Goal: Task Accomplishment & Management: Complete application form

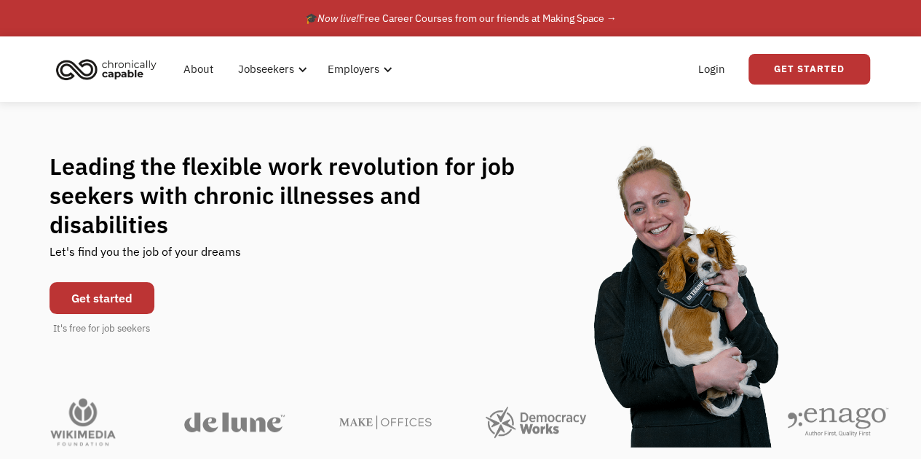
click at [778, 69] on link "Get Started" at bounding box center [810, 69] width 122 height 31
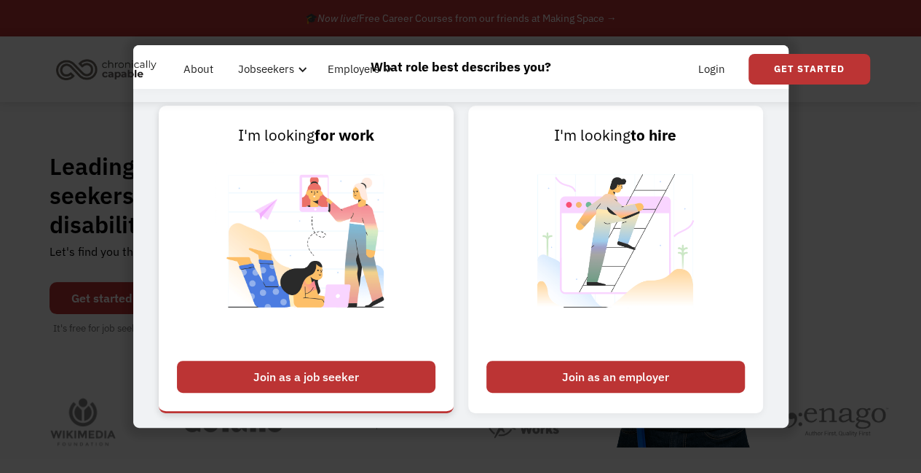
click at [371, 362] on div "Join as a job seeker" at bounding box center [306, 376] width 258 height 32
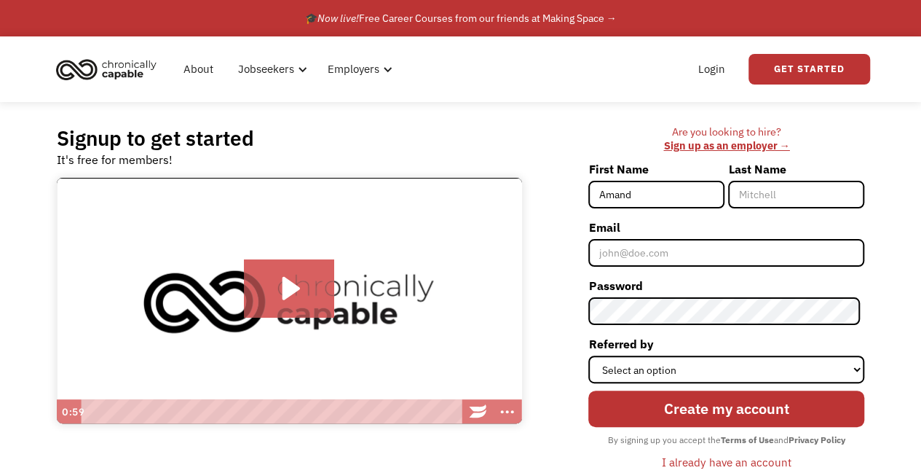
type input "[PERSON_NAME]"
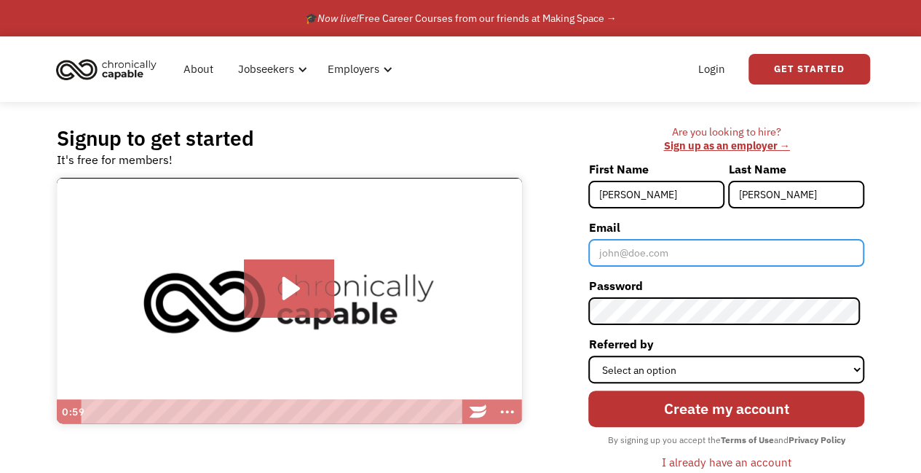
type input "[EMAIL_ADDRESS][DOMAIN_NAME]"
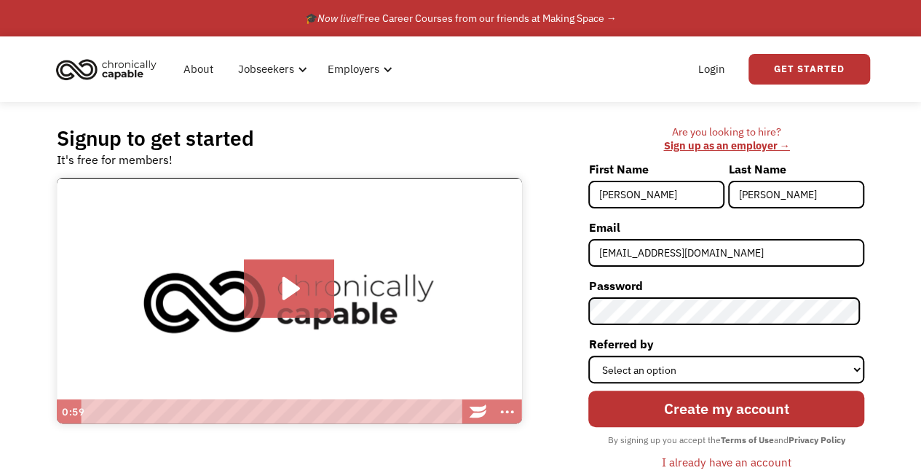
type input "[PERSON_NAME]"
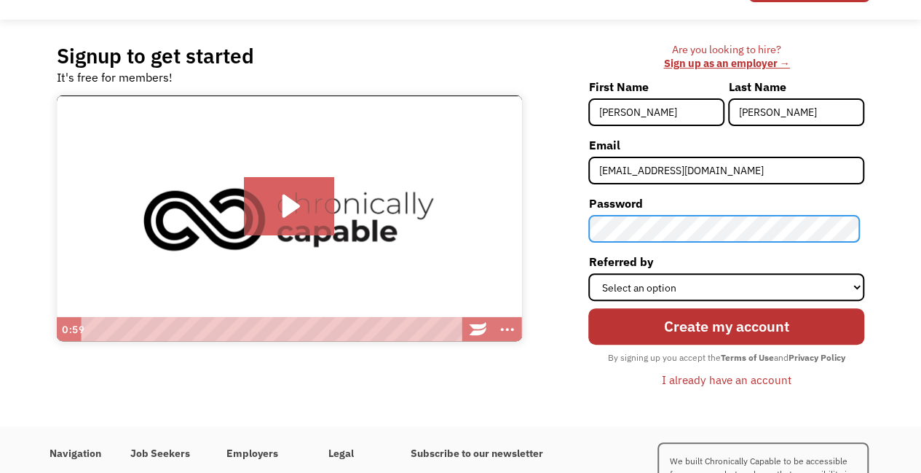
scroll to position [83, 0]
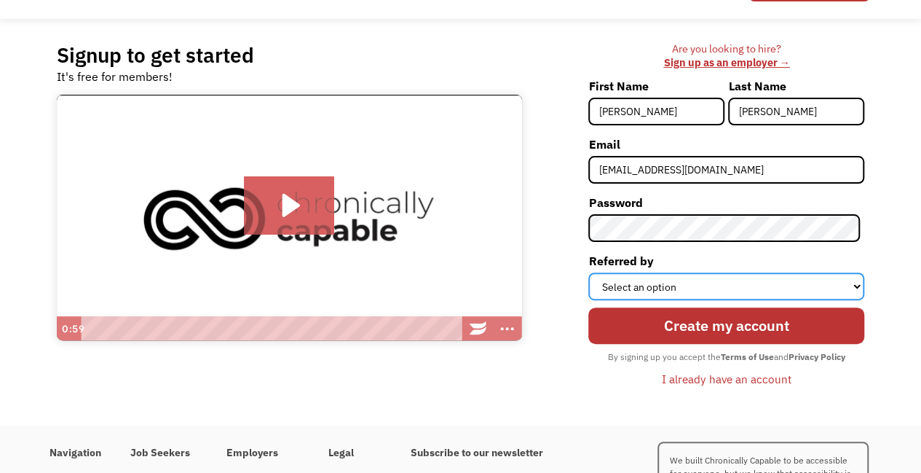
click at [678, 293] on select "Select an option Instagram Facebook Twitter Search Engine News Article Word of …" at bounding box center [726, 286] width 276 height 28
select select "Other"
click at [593, 272] on select "Select an option Instagram Facebook Twitter Search Engine News Article Word of …" at bounding box center [726, 286] width 276 height 28
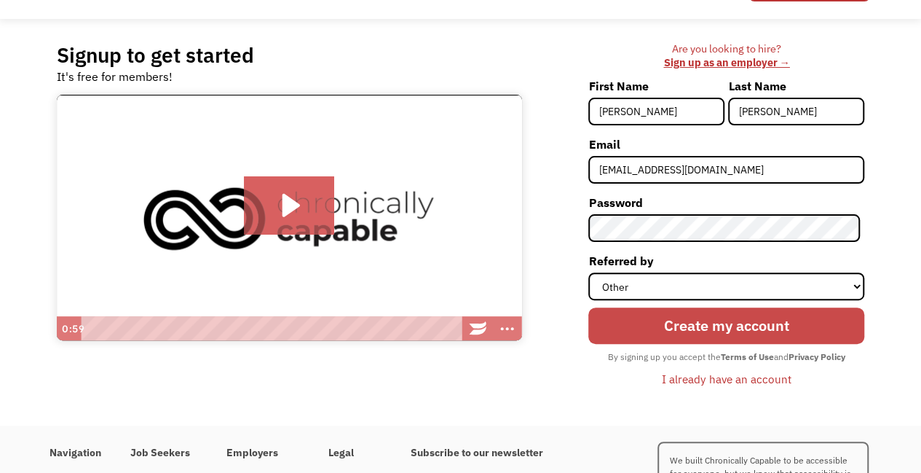
click at [684, 328] on input "Create my account" at bounding box center [726, 325] width 276 height 36
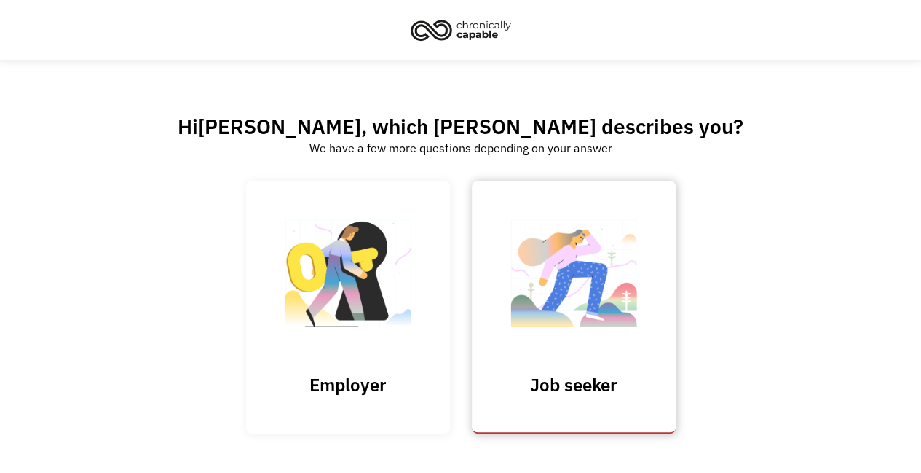
click at [569, 330] on img at bounding box center [574, 281] width 146 height 142
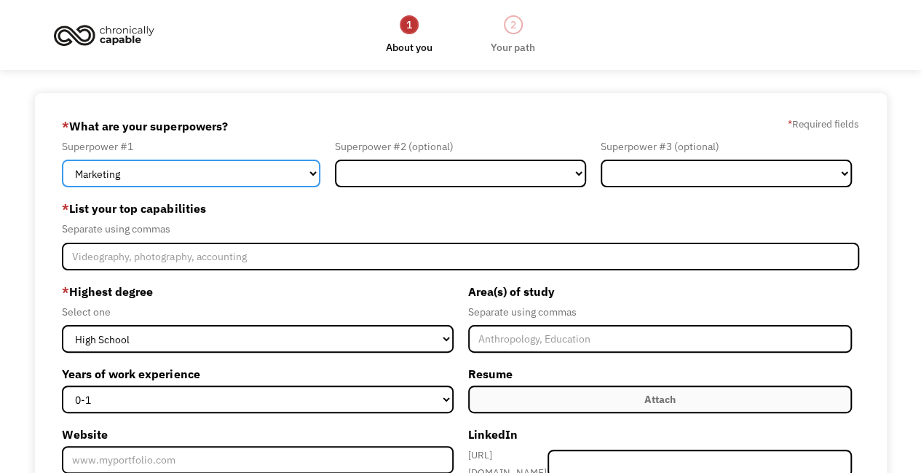
click at [236, 173] on select "Marketing Human Resources Finance Technology Operations Sales Industrial & Manu…" at bounding box center [191, 173] width 258 height 28
select select "Other"
click at [62, 159] on select "Marketing Human Resources Finance Technology Operations Sales Industrial & Manu…" at bounding box center [191, 173] width 258 height 28
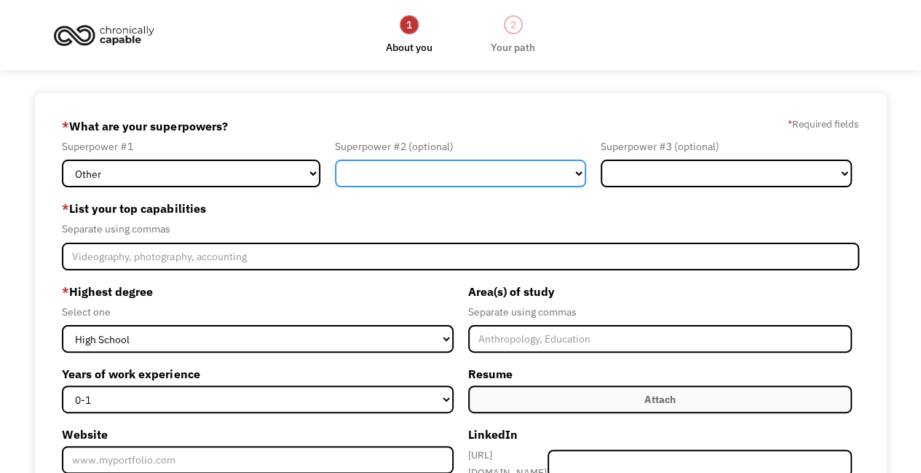
click at [446, 178] on select "Marketing Human Resources Finance Technology Operations Sales Industrial & Manu…" at bounding box center [460, 173] width 251 height 28
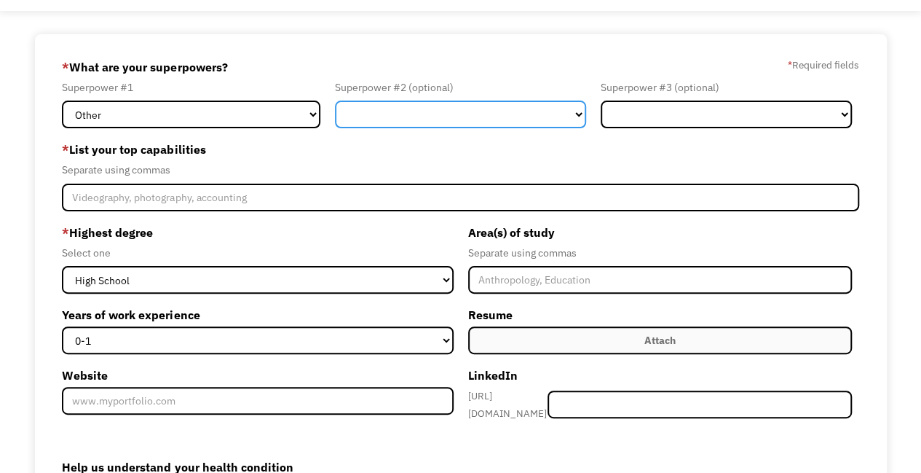
scroll to position [60, 0]
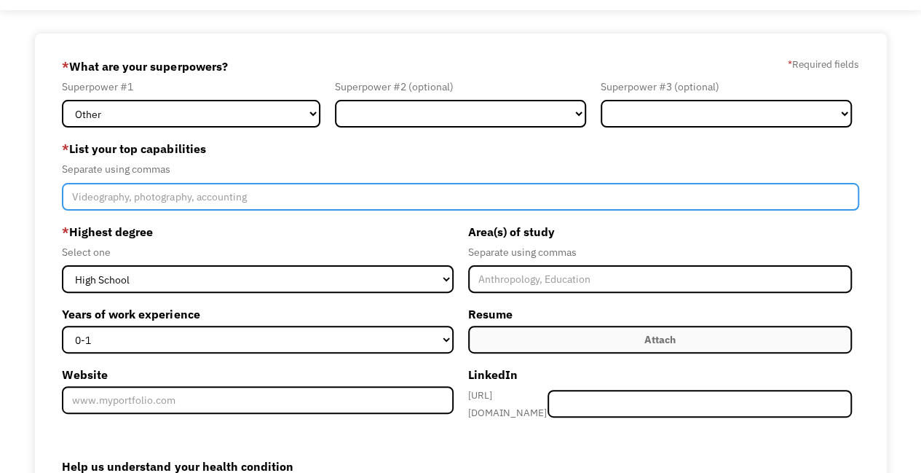
click at [273, 199] on input "Member-Create-Step1" at bounding box center [460, 197] width 797 height 28
type input "Composing, producing, video editing"
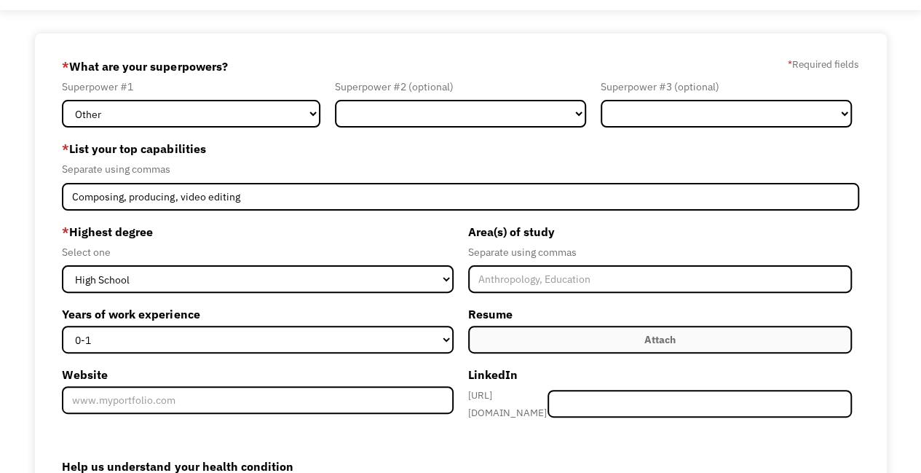
click at [291, 261] on div "* Highest degree Select one High School Associates Bachelors Master's PhD" at bounding box center [257, 256] width 391 height 73
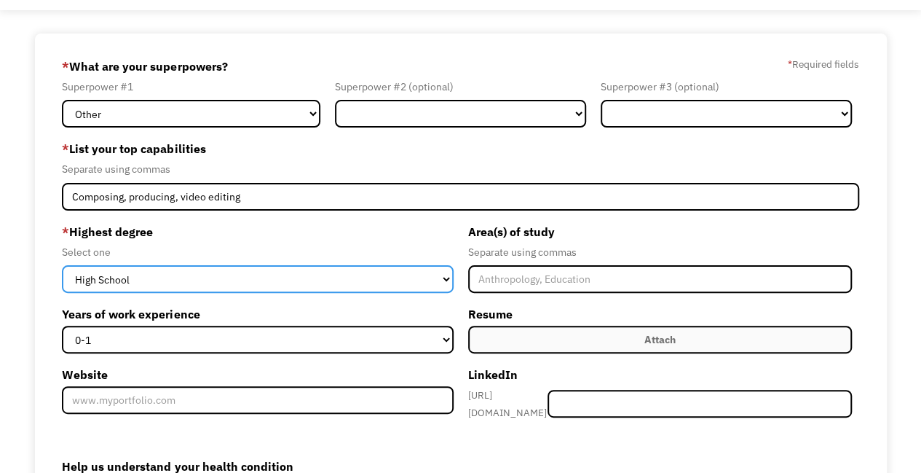
click at [288, 278] on select "High School Associates Bachelors Master's PhD" at bounding box center [257, 279] width 391 height 28
click at [285, 268] on select "High School Associates Bachelors Master's PhD" at bounding box center [257, 279] width 391 height 28
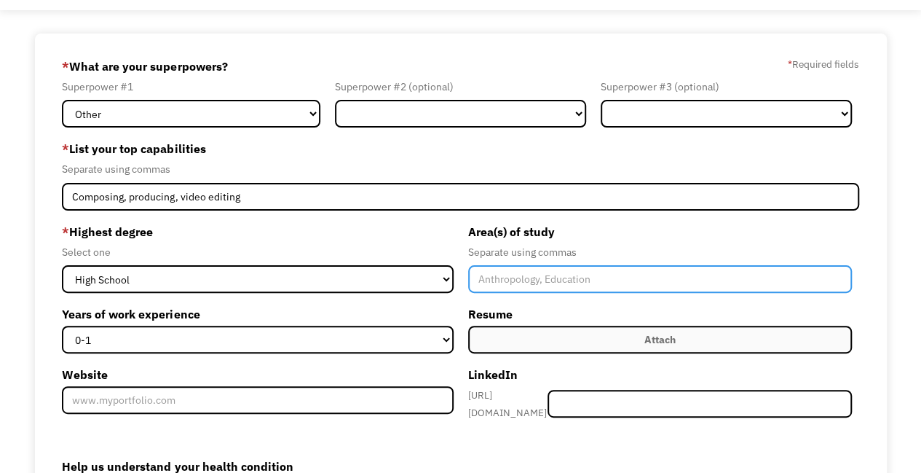
click at [494, 288] on input "Member-Create-Step1" at bounding box center [660, 279] width 384 height 28
type input "Music"
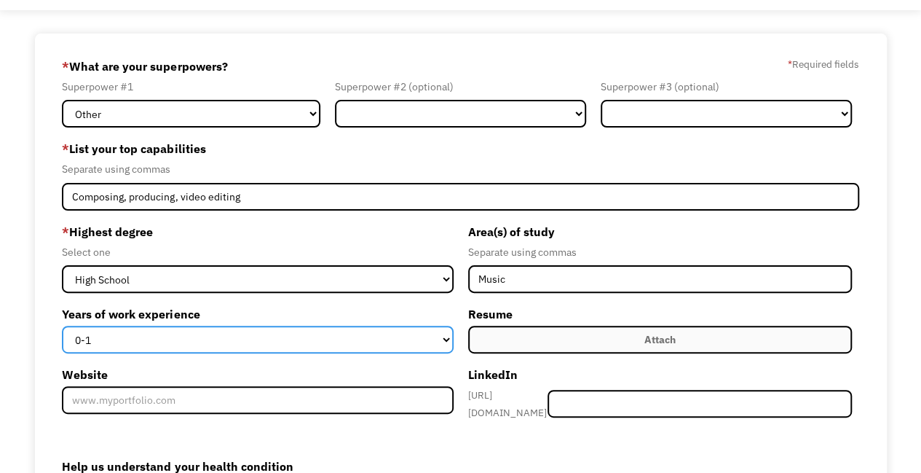
click at [374, 334] on select "0-1 2-4 5-10 11-15 15+" at bounding box center [257, 339] width 391 height 28
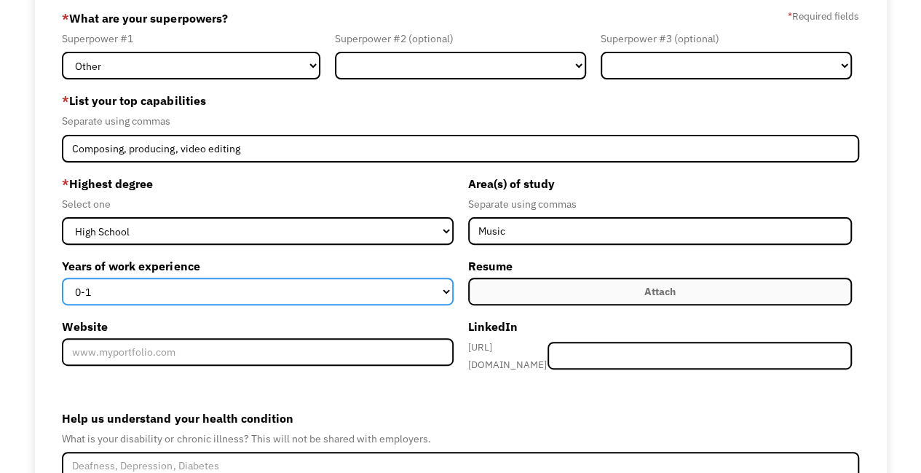
scroll to position [108, 0]
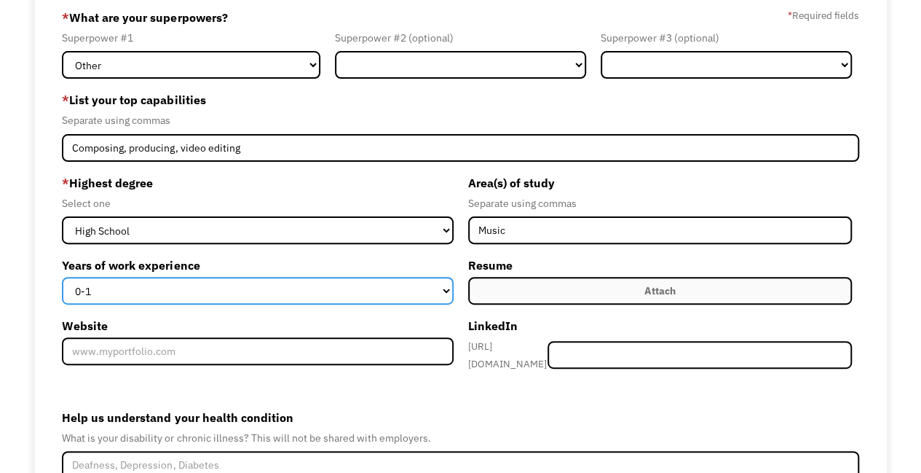
click at [364, 280] on select "0-1 2-4 5-10 11-15 15+" at bounding box center [257, 291] width 391 height 28
select select "2-4"
click at [62, 277] on select "0-1 2-4 5-10 11-15 15+" at bounding box center [257, 291] width 391 height 28
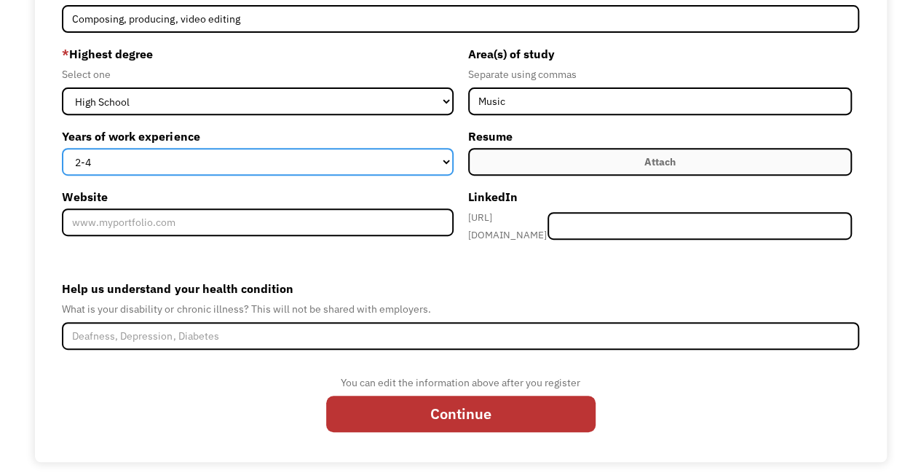
scroll to position [243, 0]
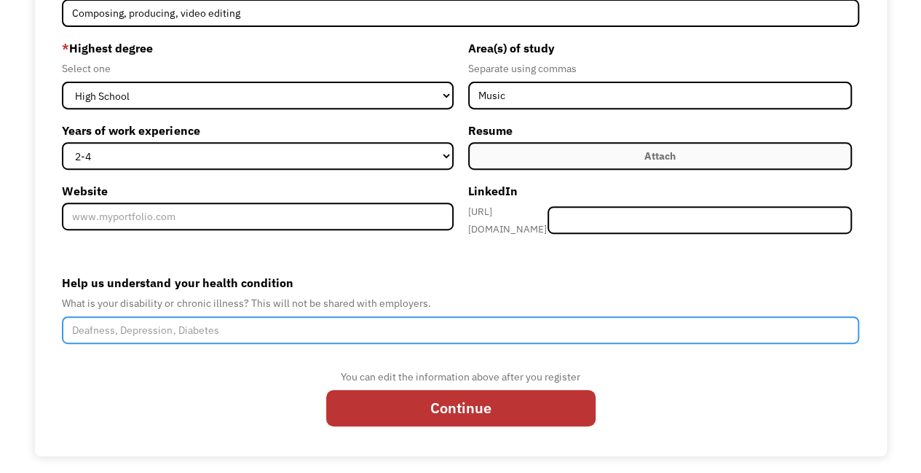
click at [324, 328] on input "Help us understand your health condition" at bounding box center [460, 330] width 797 height 28
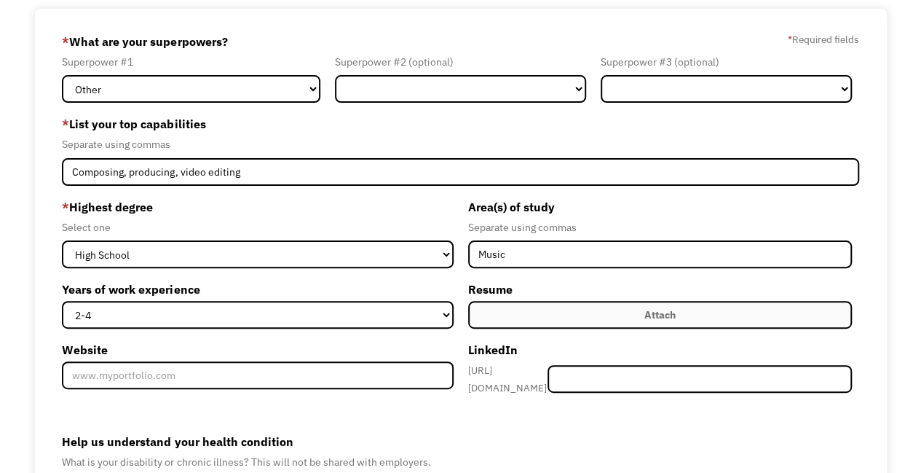
scroll to position [86, 0]
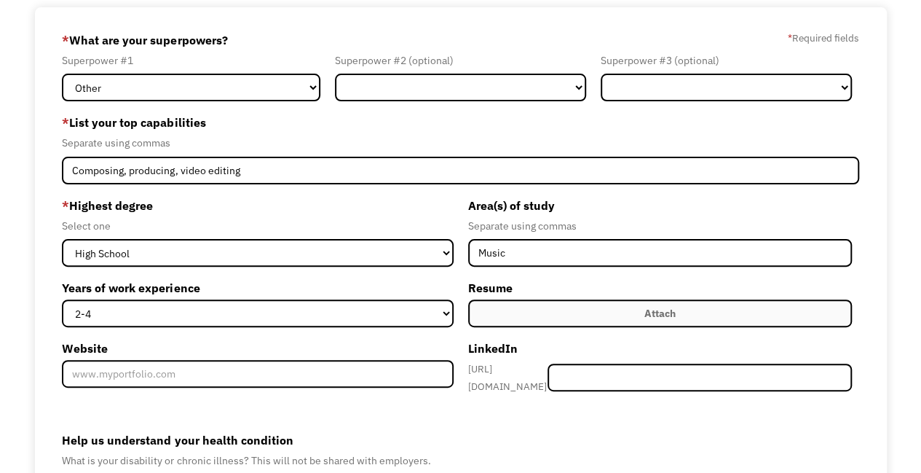
type input "Diabetes, ADHD, Long-covid, POTS"
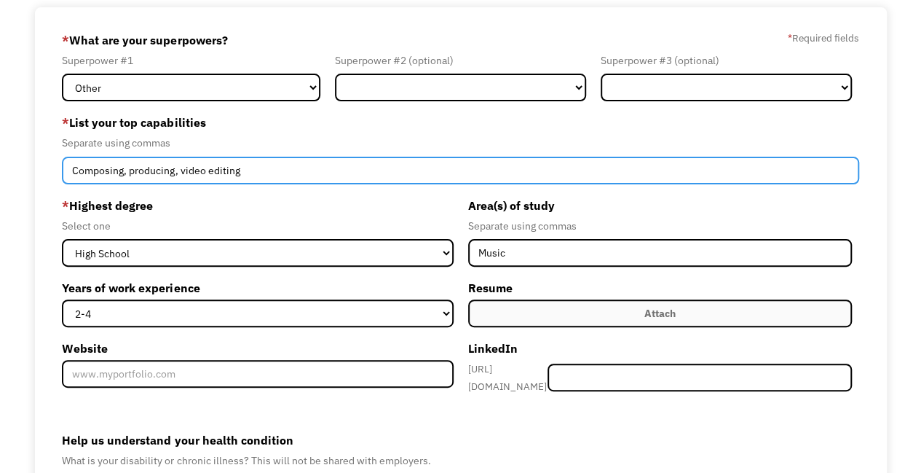
click at [130, 175] on input "Composing, producing, video editing" at bounding box center [460, 171] width 797 height 28
type input "Composing, mixing, producing, video editing"
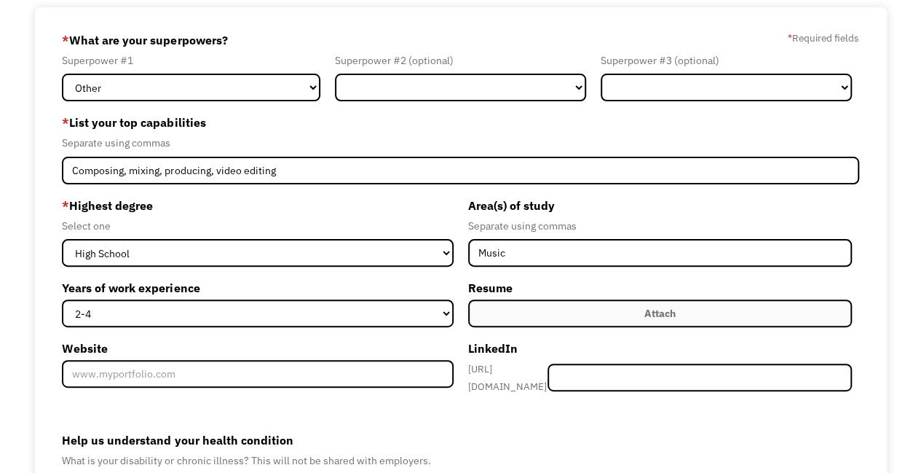
click at [280, 194] on label "* Highest degree" at bounding box center [257, 205] width 391 height 23
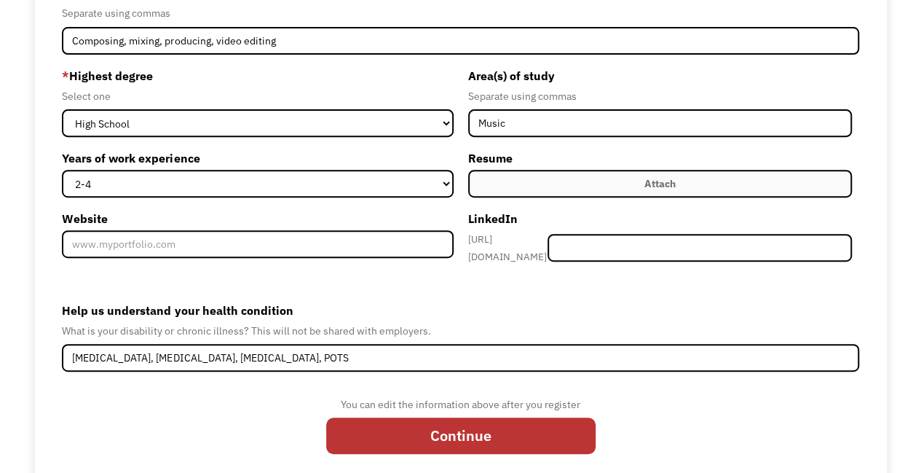
scroll to position [243, 0]
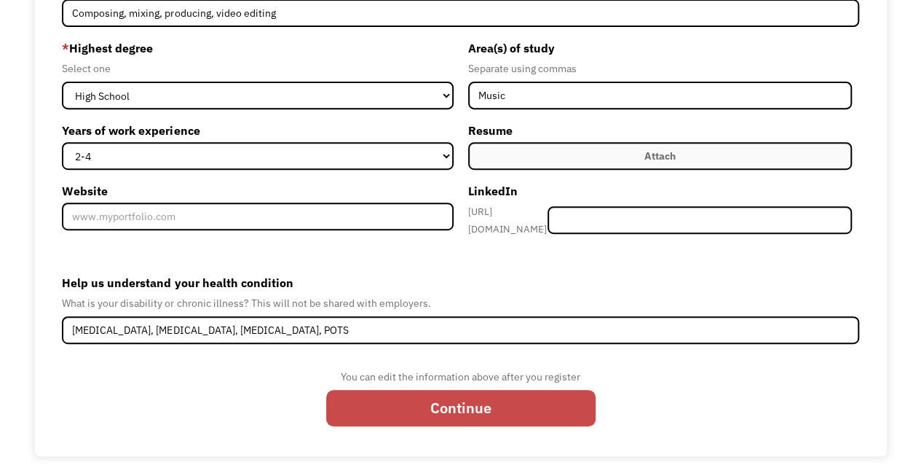
click at [425, 408] on input "Continue" at bounding box center [460, 408] width 269 height 36
type input "Please wait..."
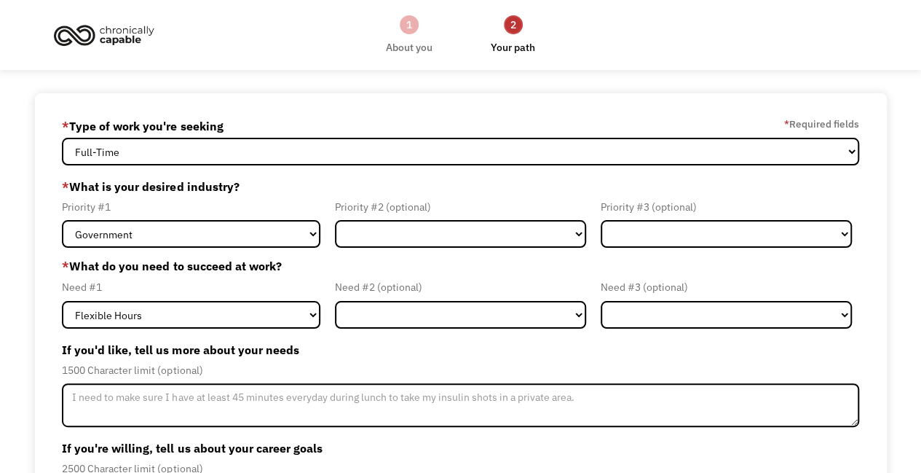
click at [376, 136] on div "* Type of work you're seeking * Required fields" at bounding box center [460, 125] width 797 height 23
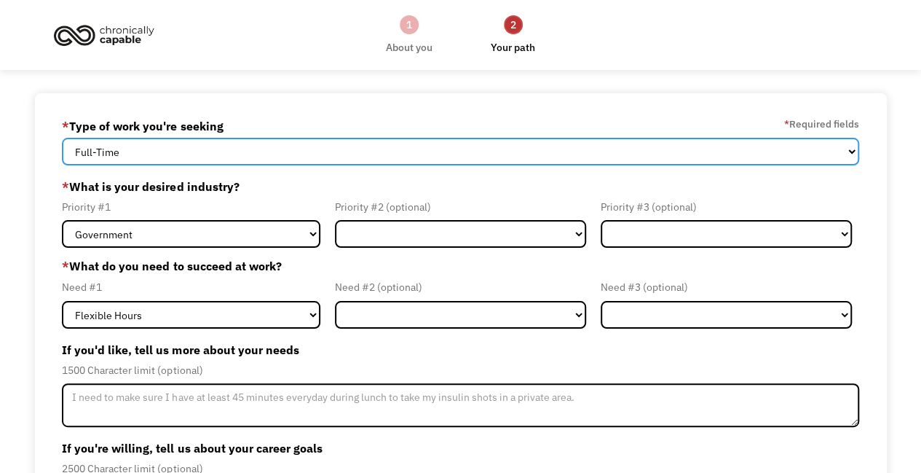
click at [371, 154] on select "Full-Time Part-Time Both Full-Time and Part-Time" at bounding box center [460, 152] width 797 height 28
select select "part-time"
click at [62, 138] on select "Full-Time Part-Time Both Full-Time and Part-Time" at bounding box center [460, 152] width 797 height 28
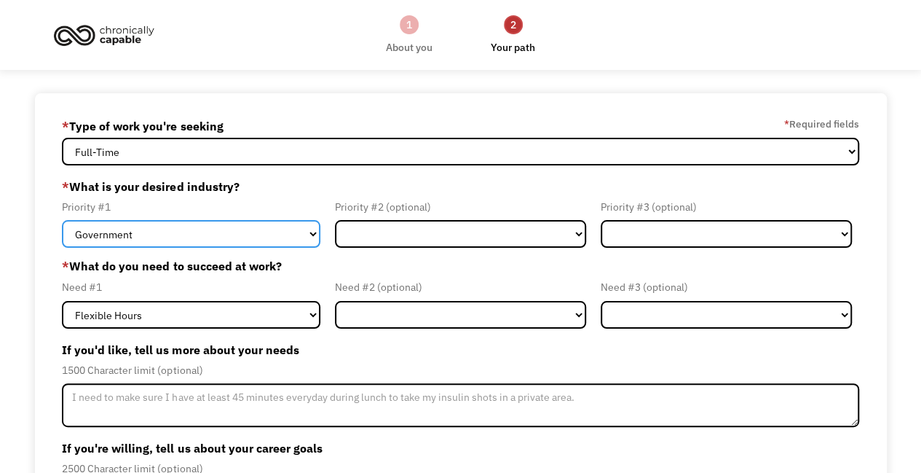
click at [254, 234] on select "Government Finance & Insurance Health & Social Care Tech & Engineering Creative…" at bounding box center [191, 234] width 258 height 28
select select "Creative & Design"
click at [62, 220] on select "Government Finance & Insurance Health & Social Care Tech & Engineering Creative…" at bounding box center [191, 234] width 258 height 28
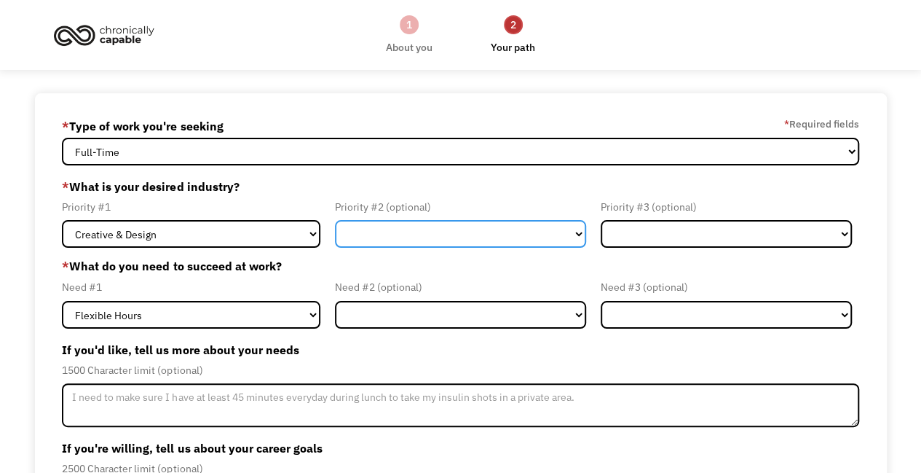
click at [392, 232] on select "Government Finance & Insurance Health & Social Care Tech & Engineering Creative…" at bounding box center [460, 234] width 251 height 28
click at [416, 242] on select "Government Finance & Insurance Health & Social Care Tech & Engineering Creative…" at bounding box center [460, 234] width 251 height 28
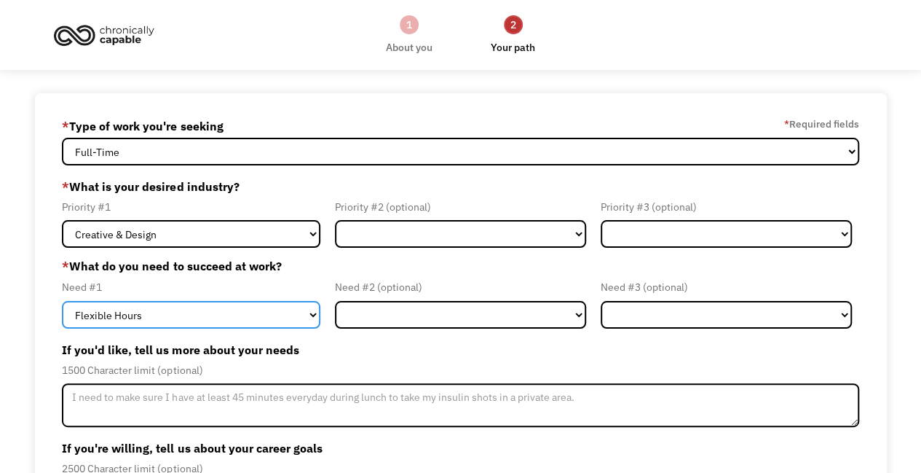
click at [250, 310] on select "Flexible Hours Remote Work Service Animal On-site Accommodations Visual Support…" at bounding box center [191, 315] width 258 height 28
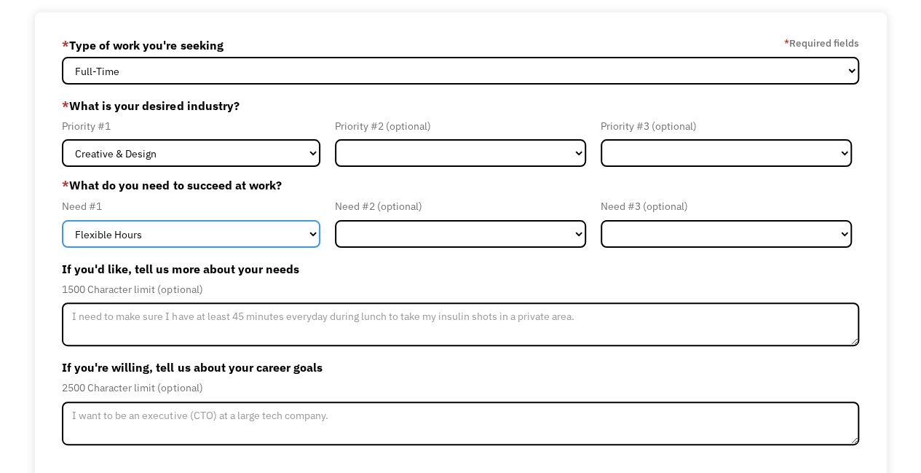
scroll to position [94, 0]
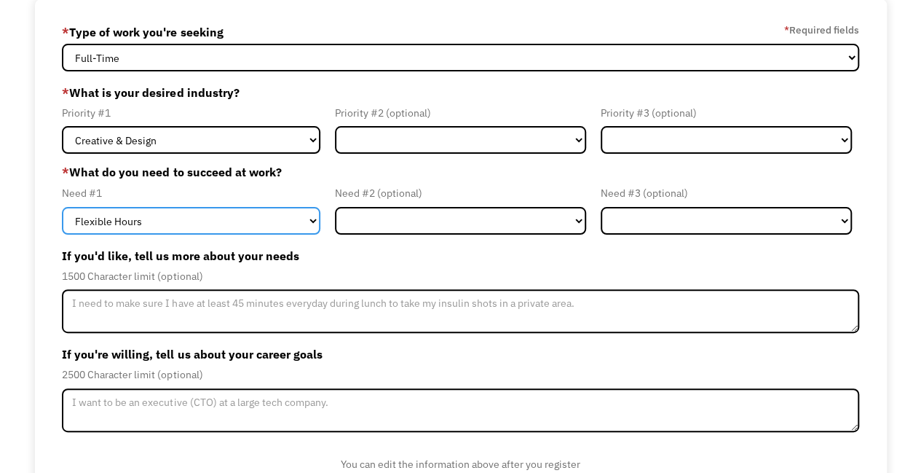
click at [237, 213] on select "Flexible Hours Remote Work Service Animal On-site Accommodations Visual Support…" at bounding box center [191, 221] width 258 height 28
click at [62, 207] on select "Flexible Hours Remote Work Service Animal On-site Accommodations Visual Support…" at bounding box center [191, 221] width 258 height 28
click at [301, 220] on select "Flexible Hours Remote Work Service Animal On-site Accommodations Visual Support…" at bounding box center [191, 221] width 258 height 28
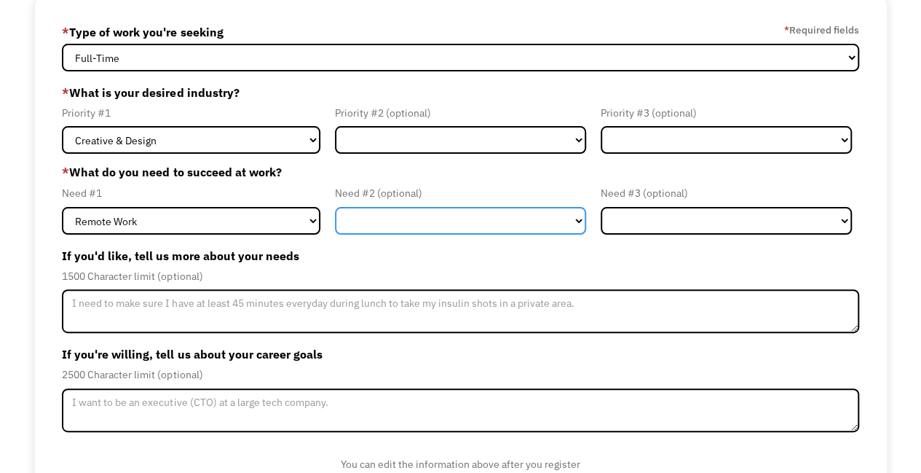
click at [409, 219] on select "Flexible Hours Remote Work Service Animal On-site Accommodations Visual Support…" at bounding box center [460, 221] width 251 height 28
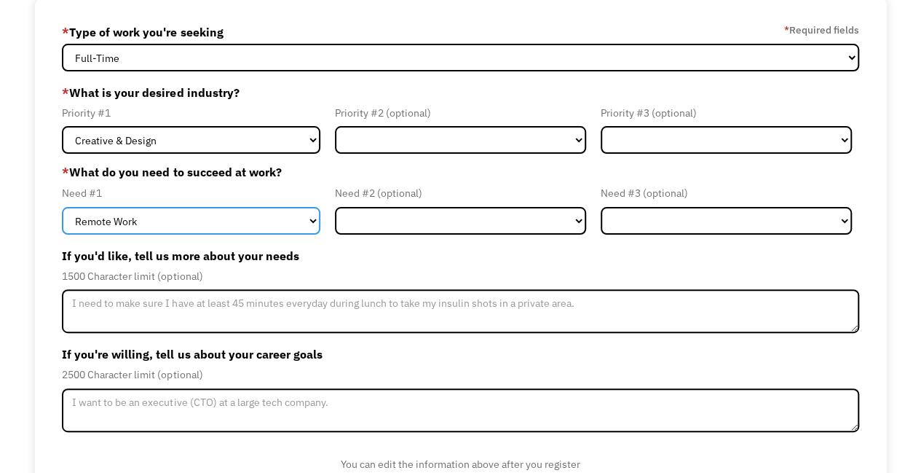
click at [280, 231] on select "Flexible Hours Remote Work Service Animal On-site Accommodations Visual Support…" at bounding box center [191, 221] width 258 height 28
select select "Flexible Hours"
click at [62, 207] on select "Flexible Hours Remote Work Service Animal On-site Accommodations Visual Support…" at bounding box center [191, 221] width 258 height 28
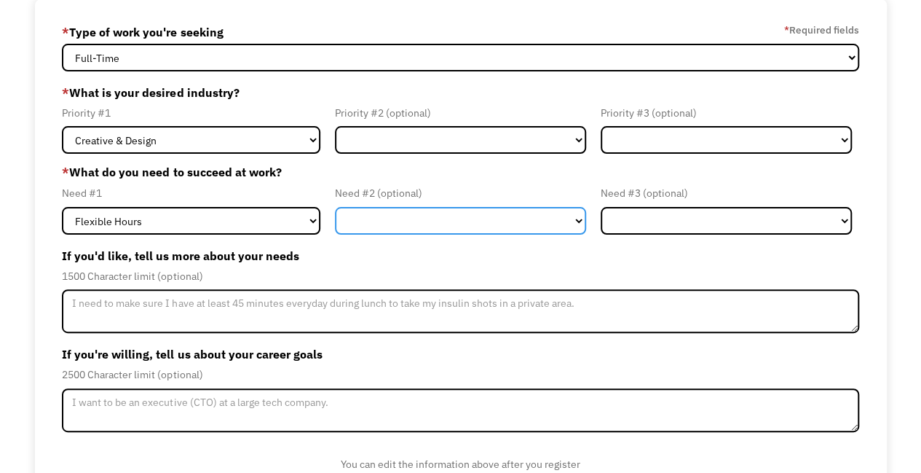
click at [421, 232] on select "Flexible Hours Remote Work Service Animal On-site Accommodations Visual Support…" at bounding box center [460, 221] width 251 height 28
select select "Remote Work"
click at [335, 207] on select "Flexible Hours Remote Work Service Animal On-site Accommodations Visual Support…" at bounding box center [460, 221] width 251 height 28
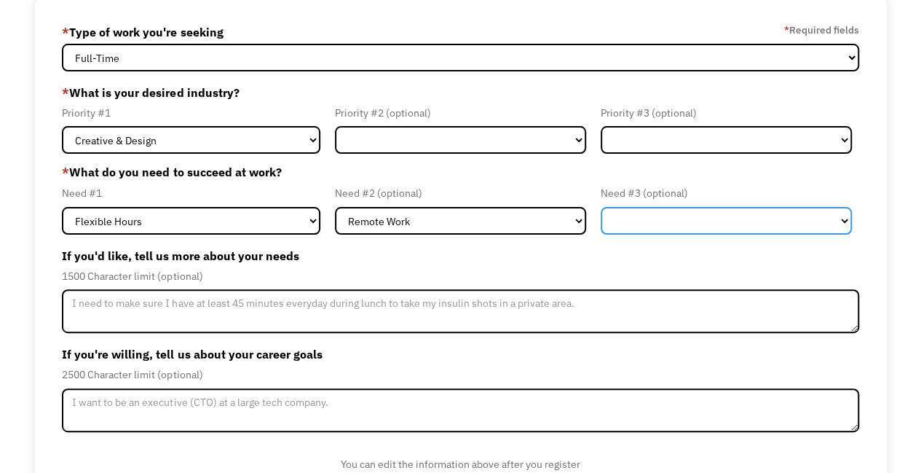
click at [645, 221] on select "Flexible Hours Remote Work Service Animal On-site Accommodations Visual Support…" at bounding box center [726, 221] width 251 height 28
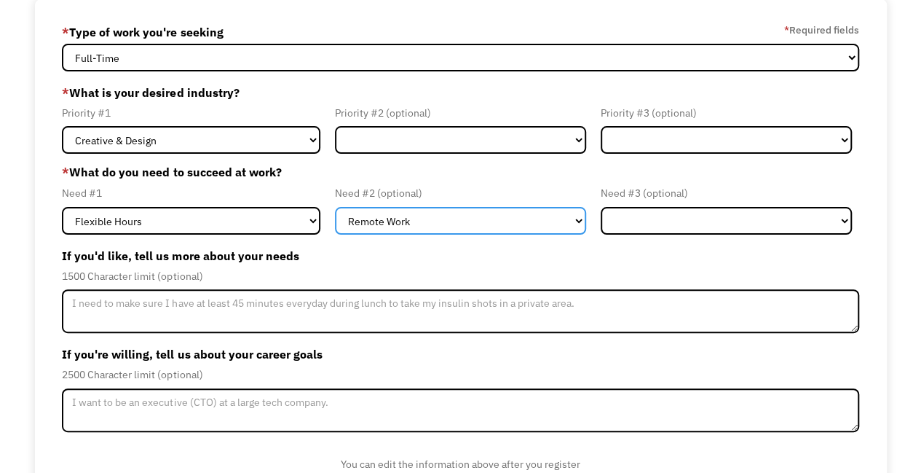
click at [499, 215] on select "Flexible Hours Remote Work Service Animal On-site Accommodations Visual Support…" at bounding box center [460, 221] width 251 height 28
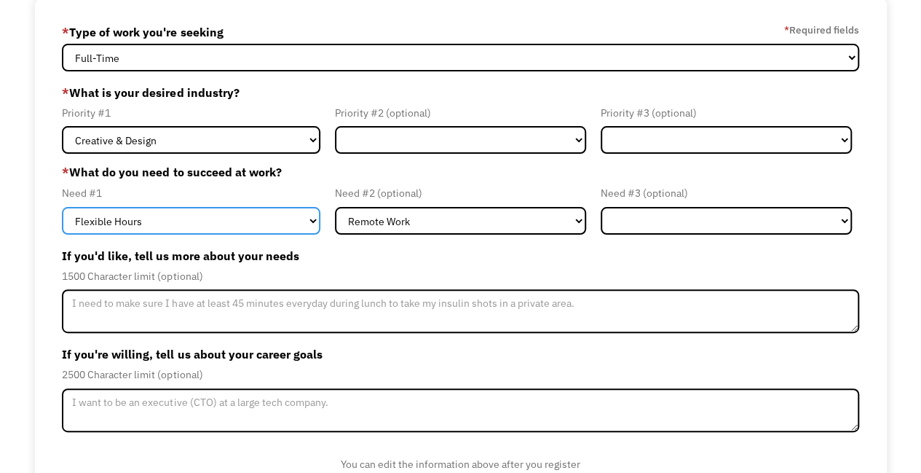
click at [277, 226] on select "Flexible Hours Remote Work Service Animal On-site Accommodations Visual Support…" at bounding box center [191, 221] width 258 height 28
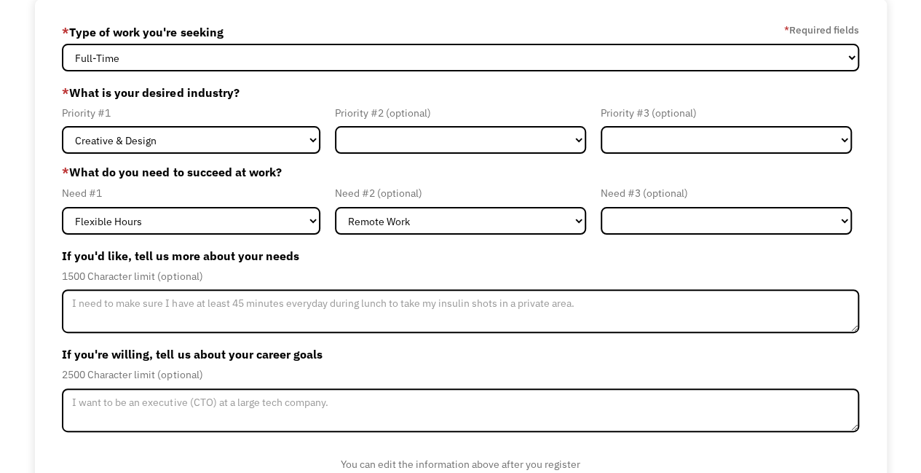
click at [410, 205] on div "Need #2 (optional) Flexible Hours Remote Work Service Animal On-site Accommodat…" at bounding box center [461, 209] width 266 height 50
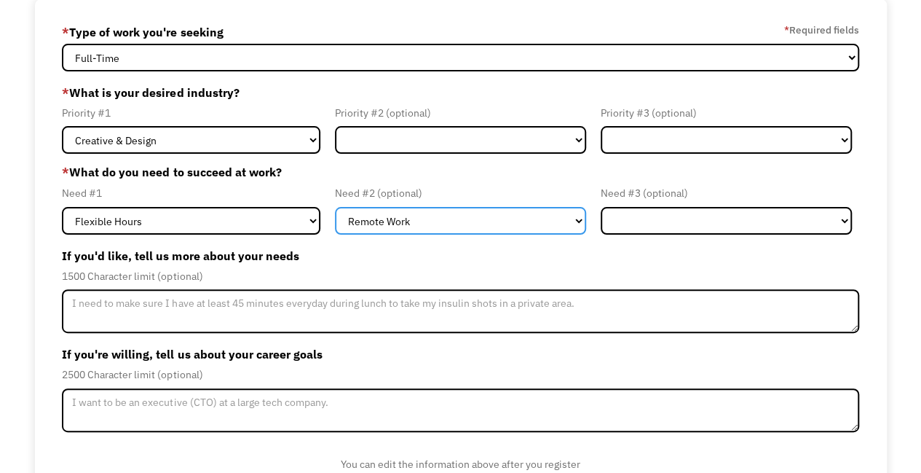
click at [422, 218] on select "Flexible Hours Remote Work Service Animal On-site Accommodations Visual Support…" at bounding box center [460, 221] width 251 height 28
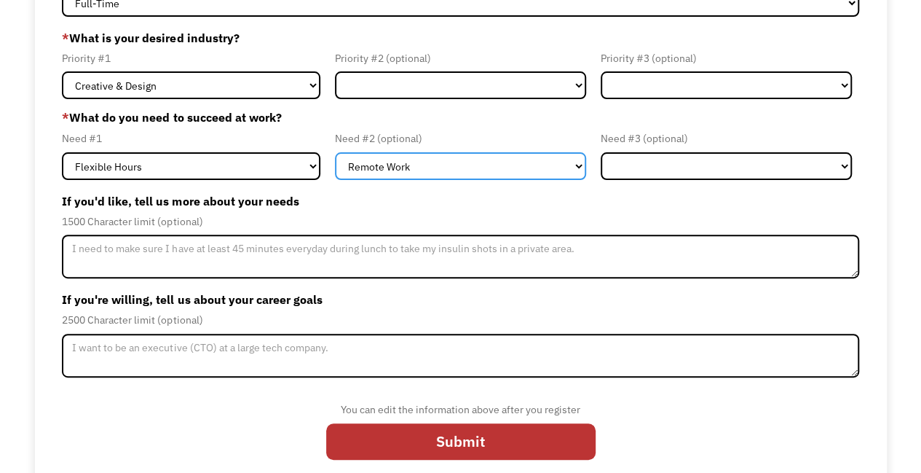
scroll to position [165, 0]
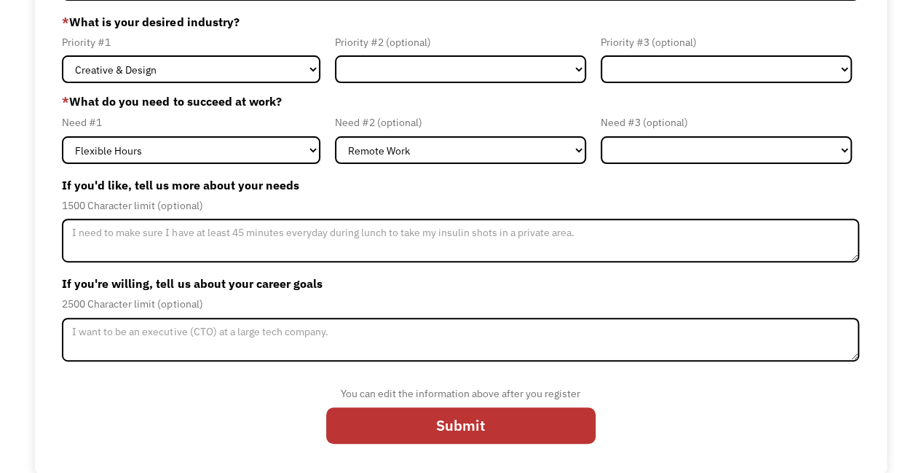
click at [454, 293] on label "If you're willing, tell us about your career goals" at bounding box center [460, 283] width 797 height 23
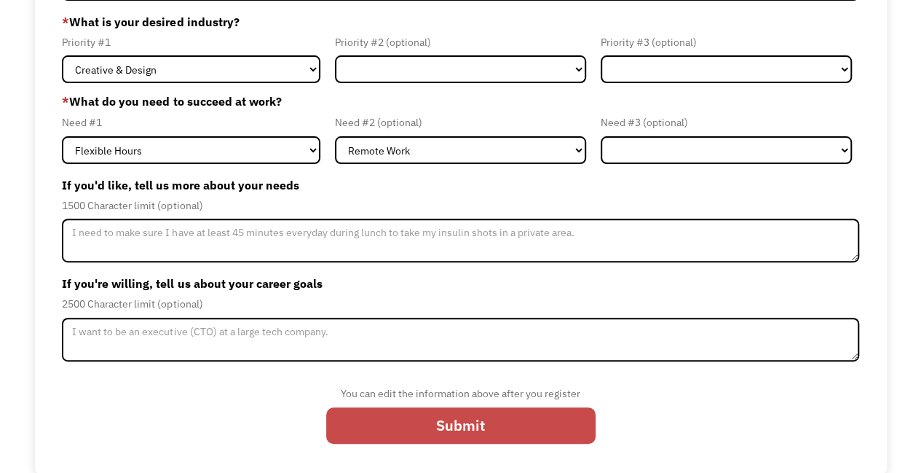
click at [403, 425] on input "Submit" at bounding box center [460, 425] width 269 height 36
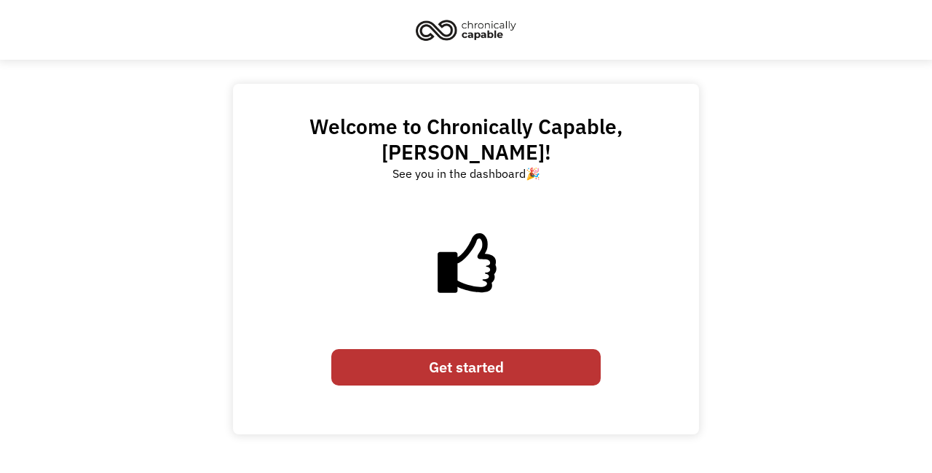
click at [481, 349] on link "Get started" at bounding box center [465, 367] width 269 height 36
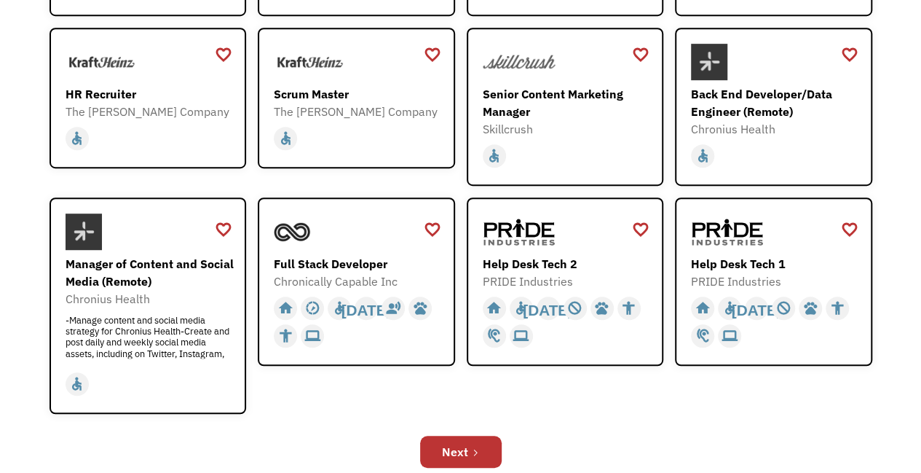
scroll to position [368, 0]
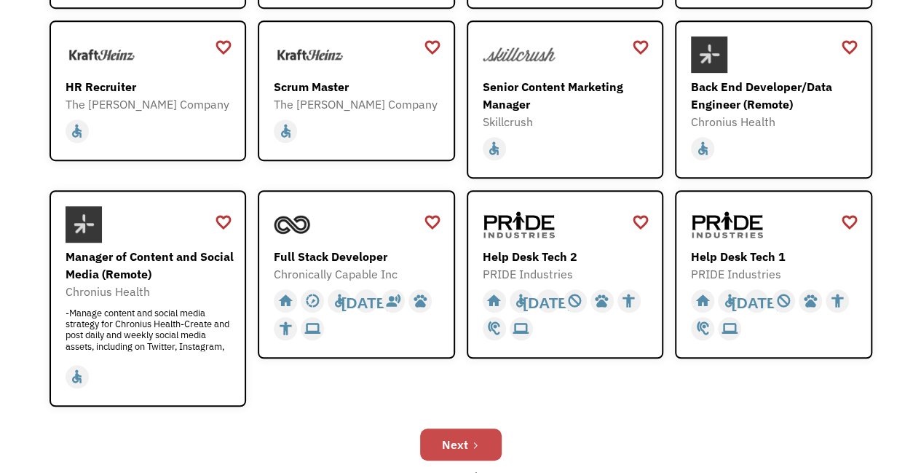
click at [457, 449] on div "Next" at bounding box center [455, 443] width 26 height 17
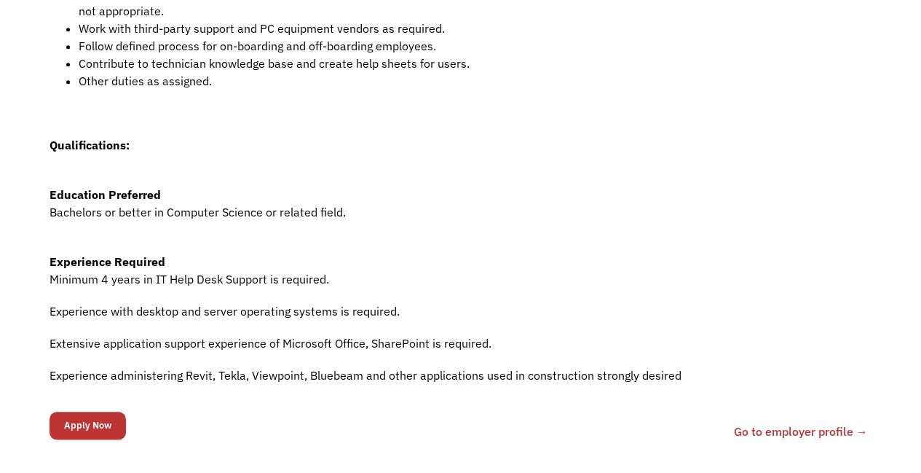
scroll to position [644, 0]
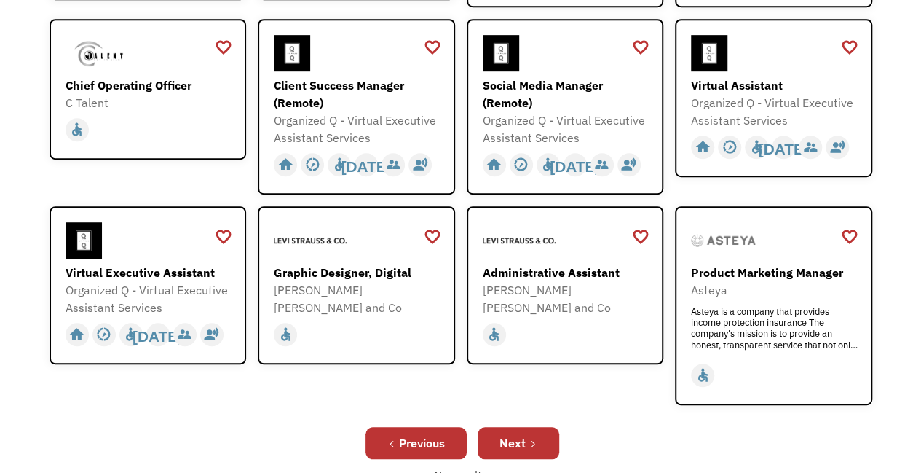
scroll to position [409, 0]
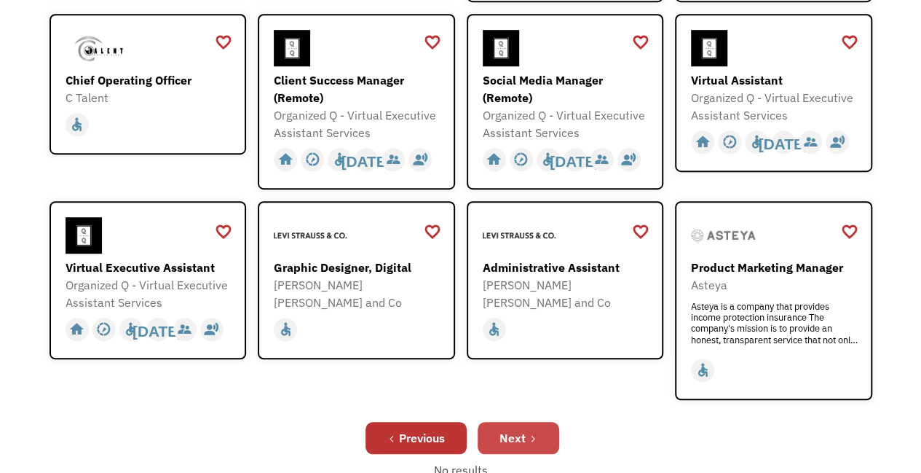
click at [524, 429] on div "Next" at bounding box center [512, 437] width 26 height 17
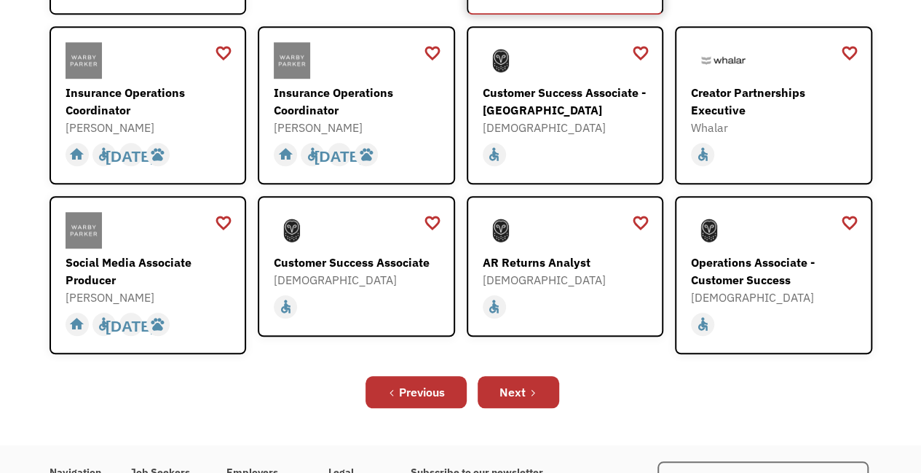
scroll to position [473, 0]
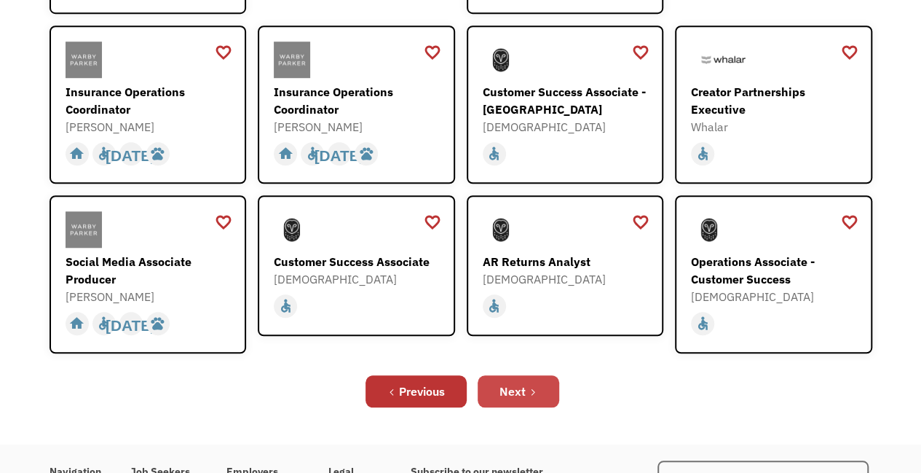
click at [505, 375] on link "Next" at bounding box center [519, 391] width 82 height 32
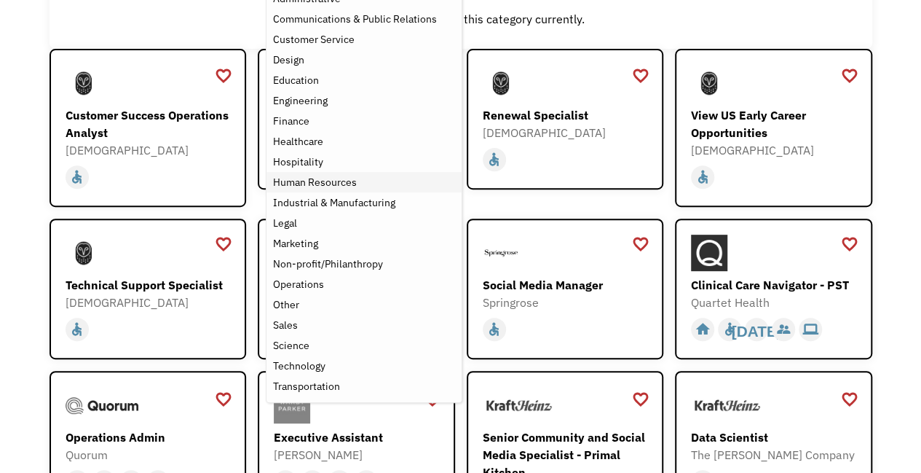
scroll to position [190, 0]
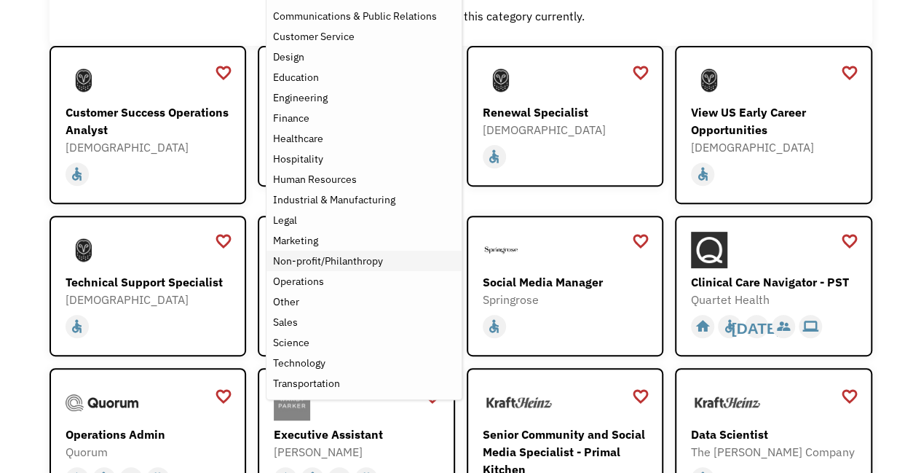
click at [338, 264] on div "Non-profit/Philanthropy" at bounding box center [327, 260] width 110 height 17
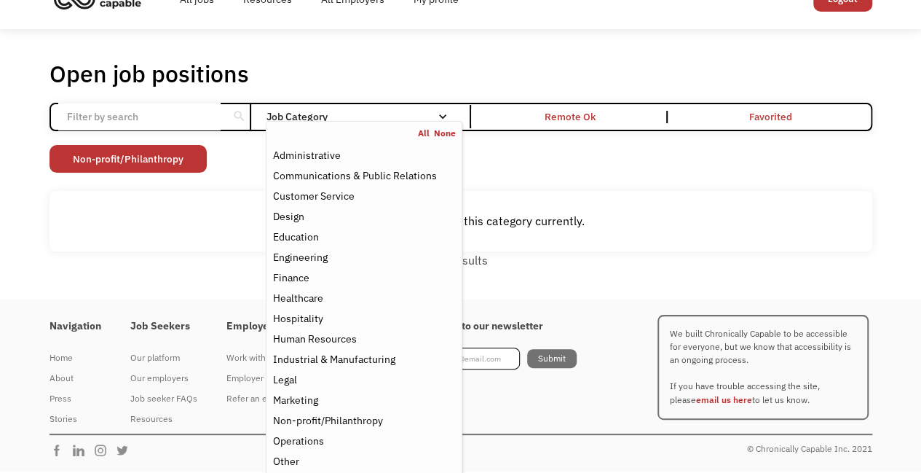
scroll to position [27, 0]
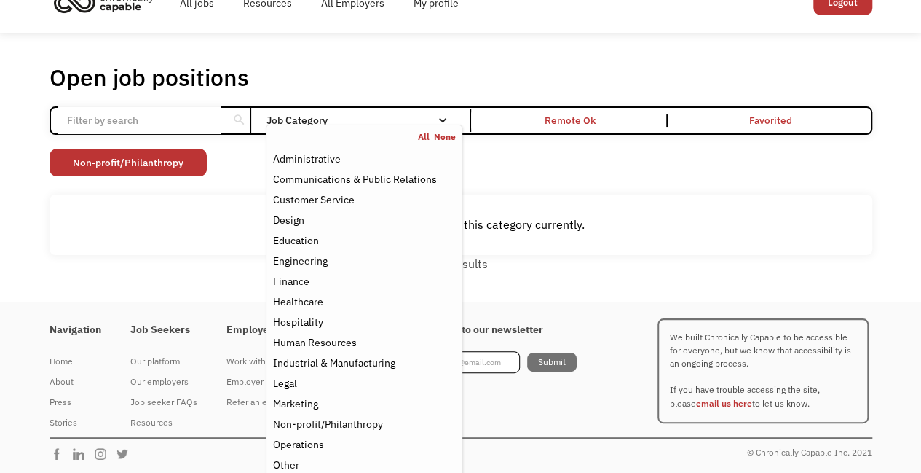
click at [595, 158] on div "Non-profit/Philanthropy Other Transportation Technology Science Sales Operation…" at bounding box center [461, 164] width 823 height 31
click at [445, 138] on link "None" at bounding box center [445, 137] width 22 height 12
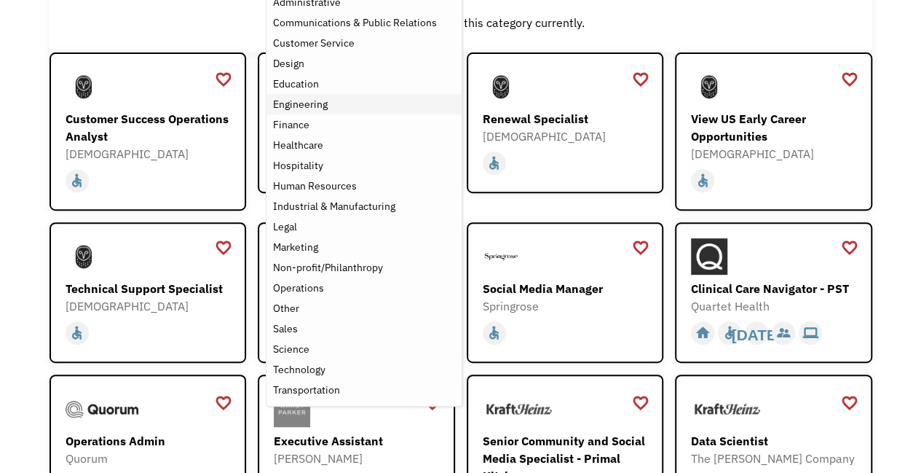
scroll to position [210, 0]
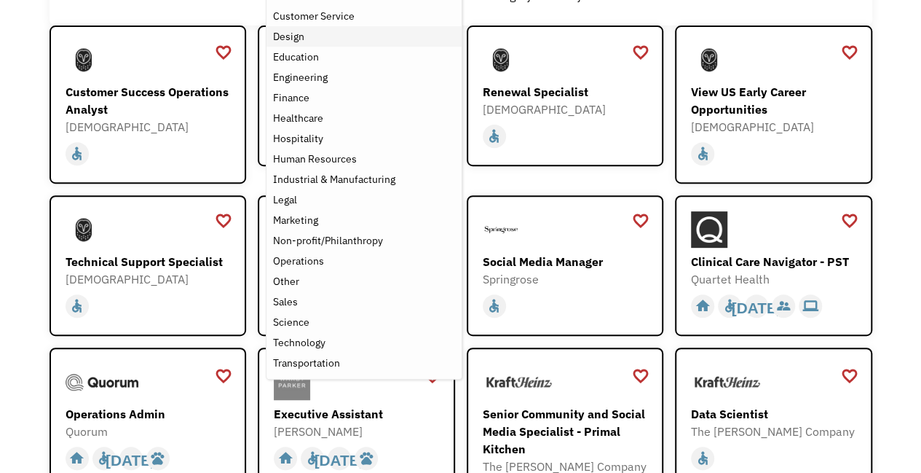
click at [342, 39] on div "Design" at bounding box center [363, 36] width 183 height 17
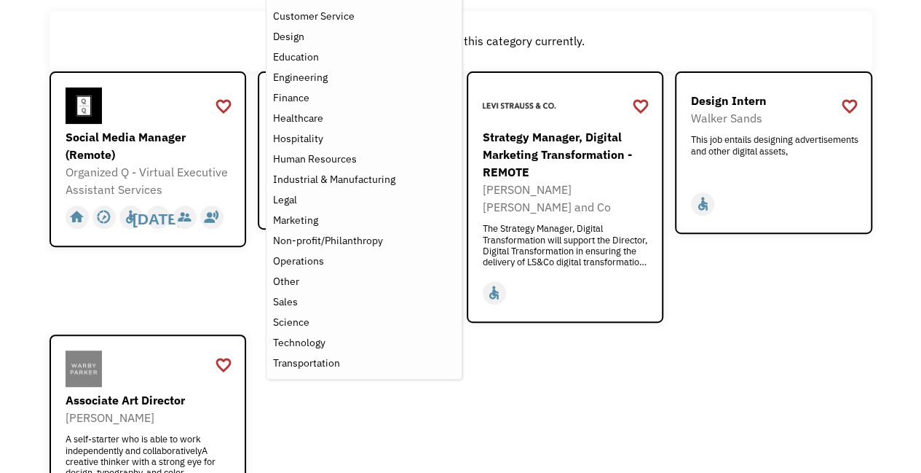
click at [550, 414] on div "favorite_border favorite Saving Senior Client Leader Dentsu https://join.smartr…" at bounding box center [461, 302] width 823 height 462
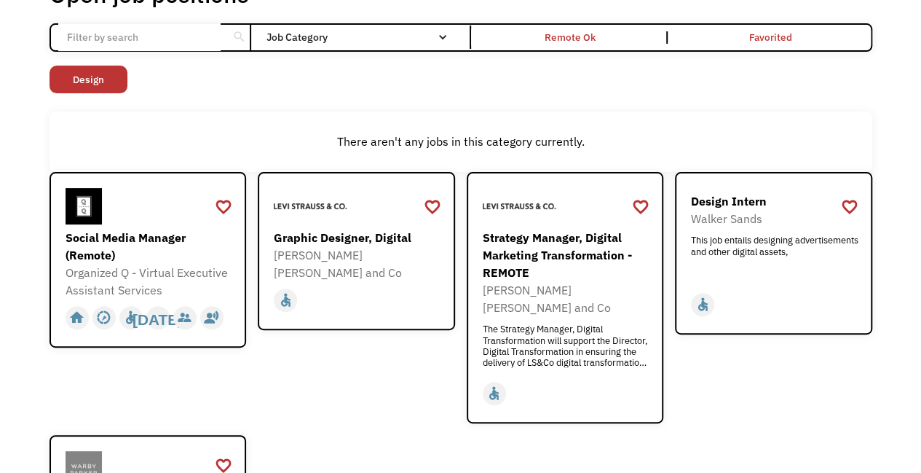
scroll to position [87, 0]
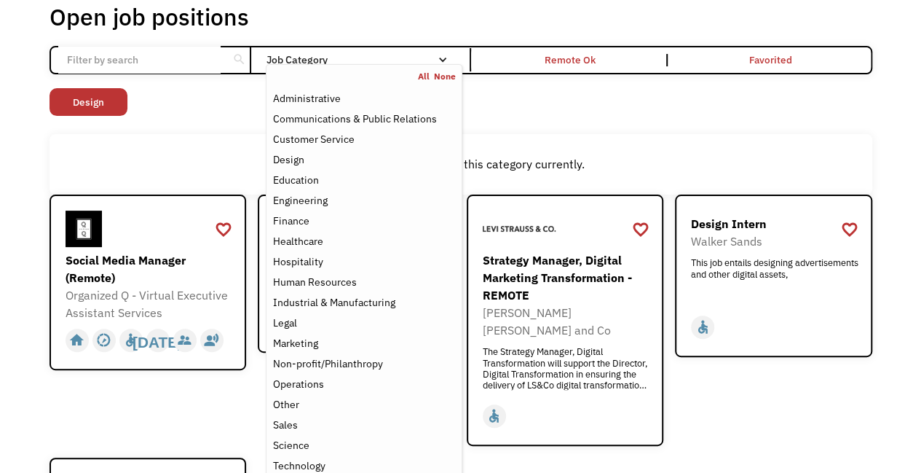
click at [438, 78] on link "None" at bounding box center [445, 77] width 22 height 12
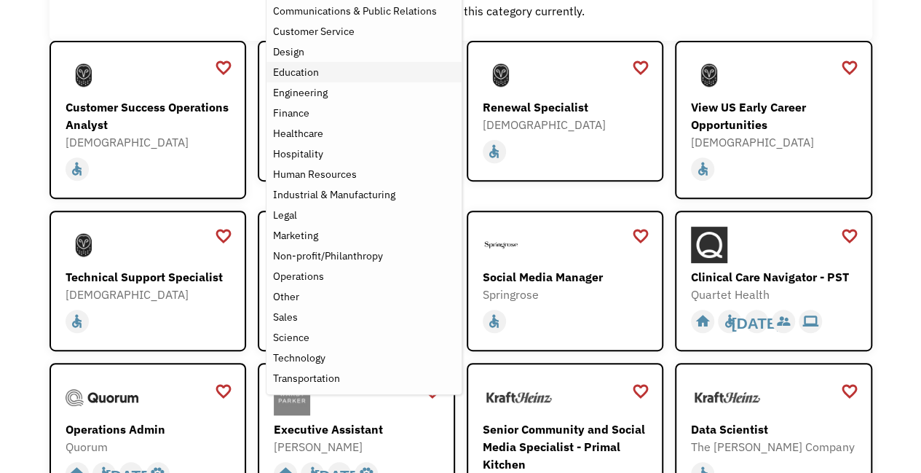
scroll to position [200, 0]
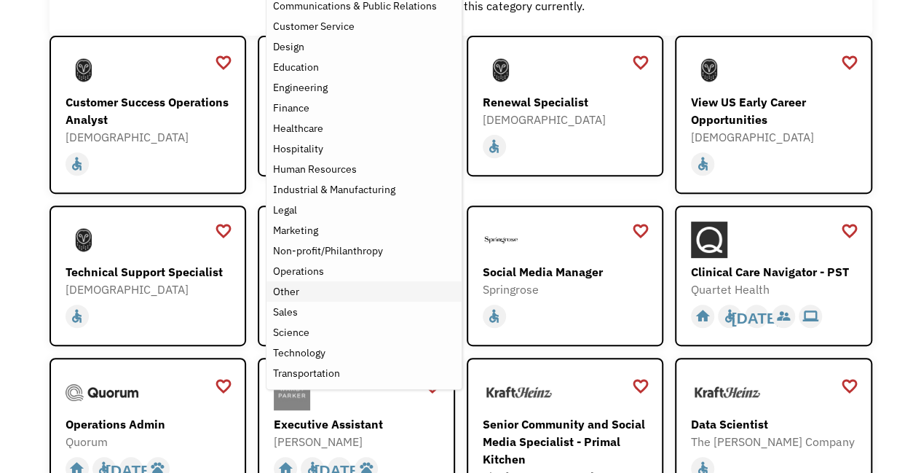
click at [324, 293] on div "Other" at bounding box center [363, 291] width 183 height 17
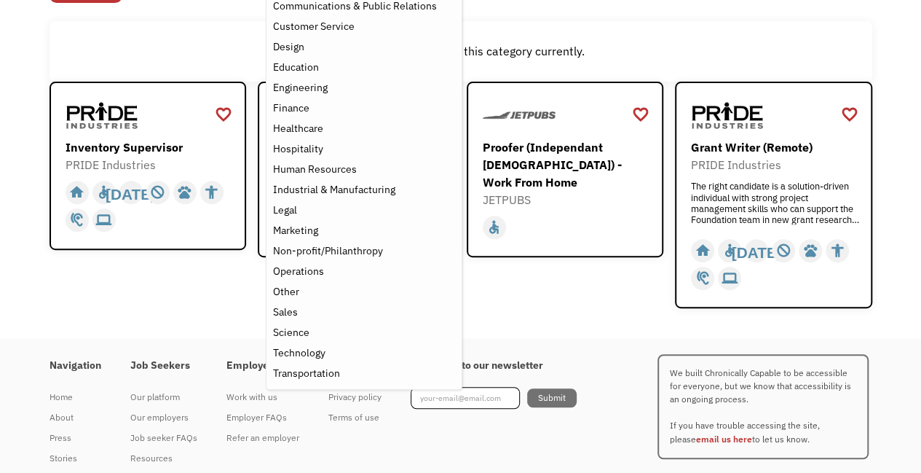
click at [656, 47] on div "There aren't any jobs in this category currently." at bounding box center [461, 50] width 808 height 17
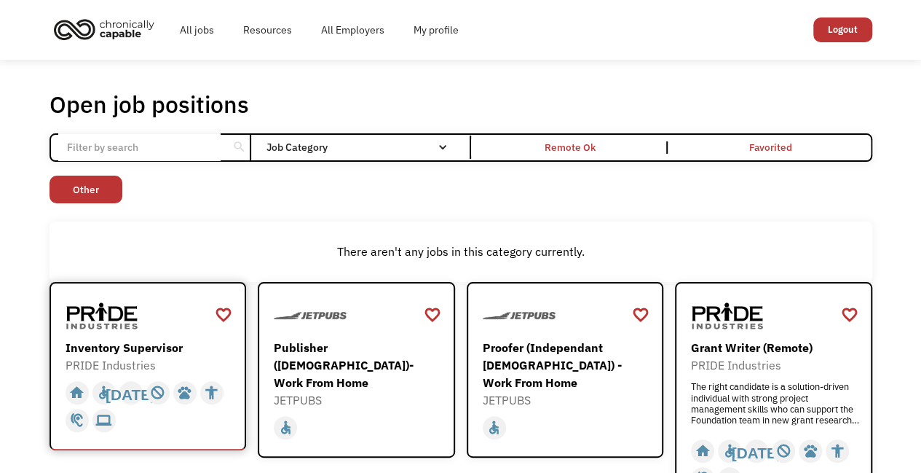
click at [102, 334] on div "Inventory Supervisor PRIDE Industries https://jobs.localjobnetwork.com/j/648038…" at bounding box center [150, 336] width 169 height 76
click at [213, 141] on input "Email Form" at bounding box center [139, 147] width 162 height 28
click at [346, 90] on div "Open job positions You have X liked items Search" at bounding box center [461, 104] width 823 height 29
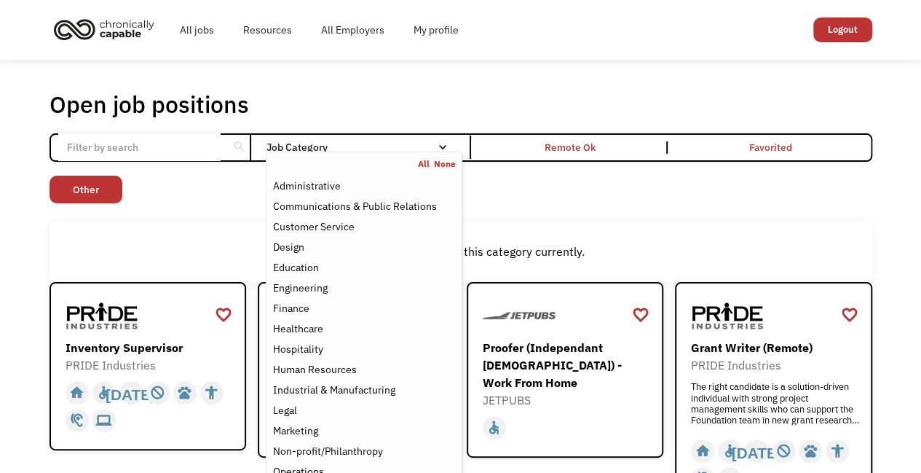
click at [440, 162] on link "None" at bounding box center [445, 164] width 22 height 12
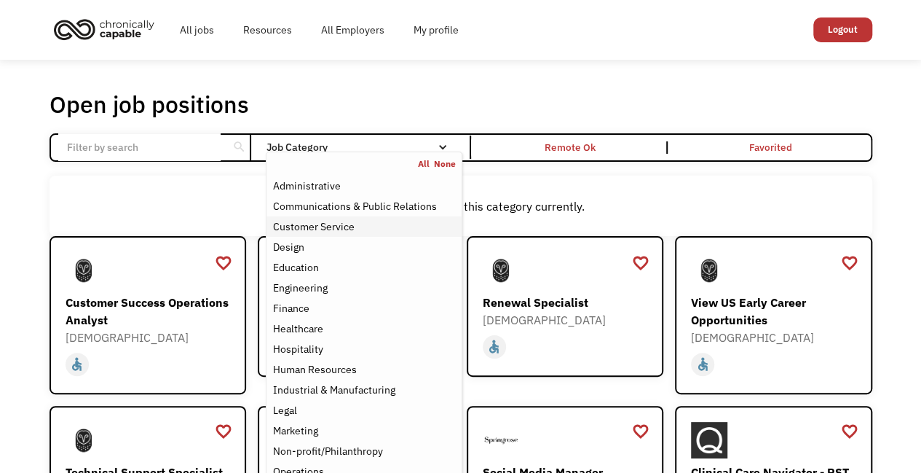
click at [315, 220] on div "Customer Service" at bounding box center [313, 226] width 82 height 17
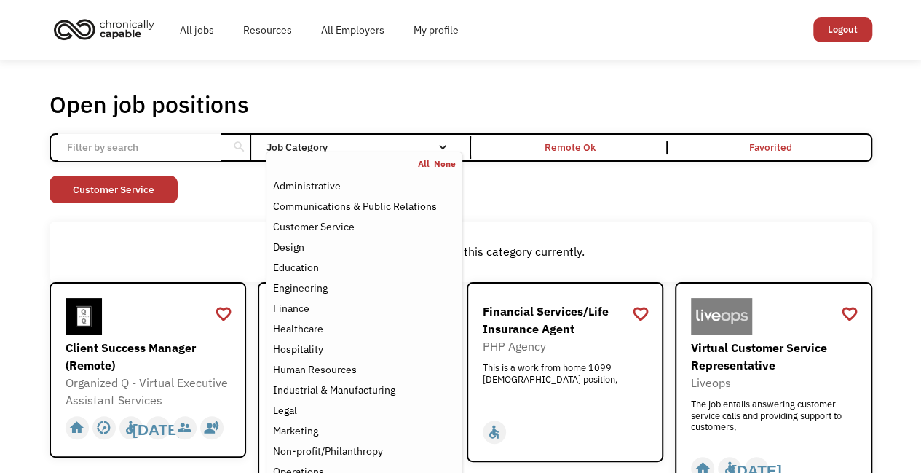
click at [882, 247] on div "Open job positions You have X liked items Search search Filter by category Admi…" at bounding box center [461, 293] width 852 height 421
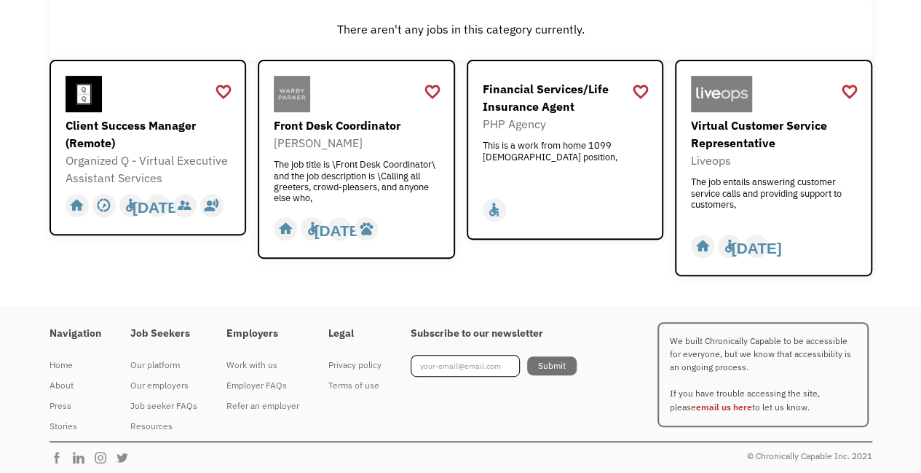
scroll to position [224, 0]
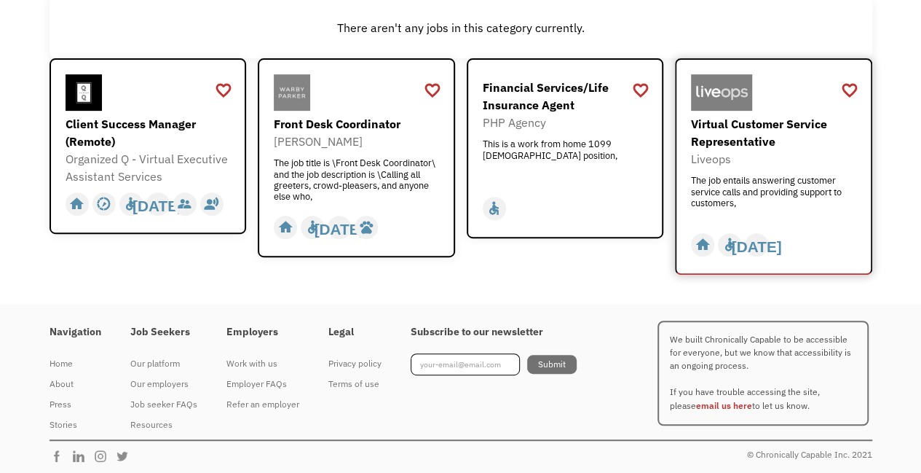
click at [750, 122] on div "Virtual Customer Service Representative" at bounding box center [775, 132] width 169 height 35
click at [117, 127] on div "Client Success Manager (Remote)" at bounding box center [150, 132] width 169 height 35
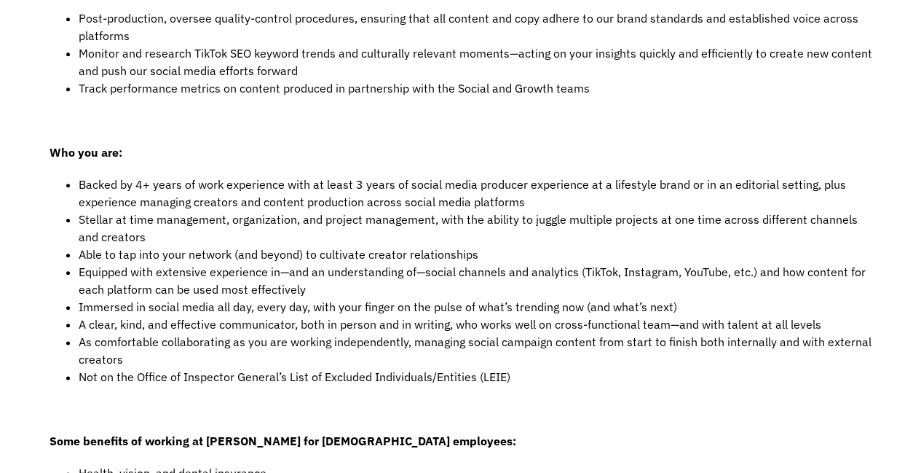
scroll to position [699, 0]
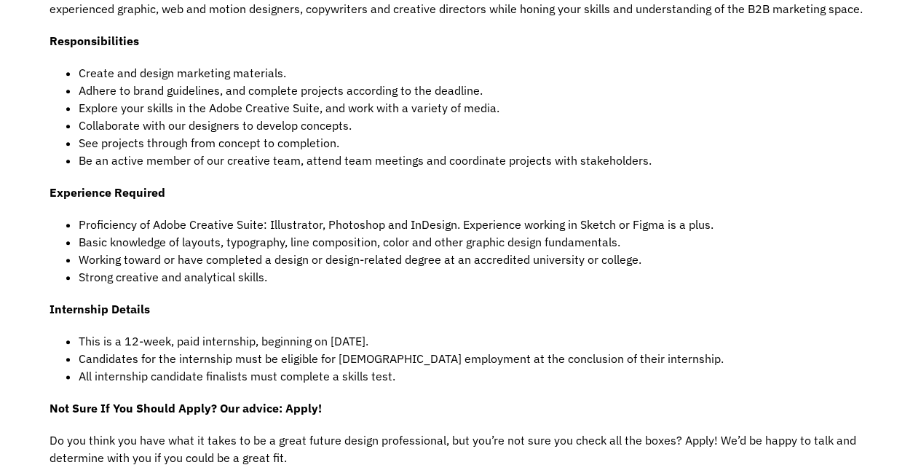
scroll to position [670, 0]
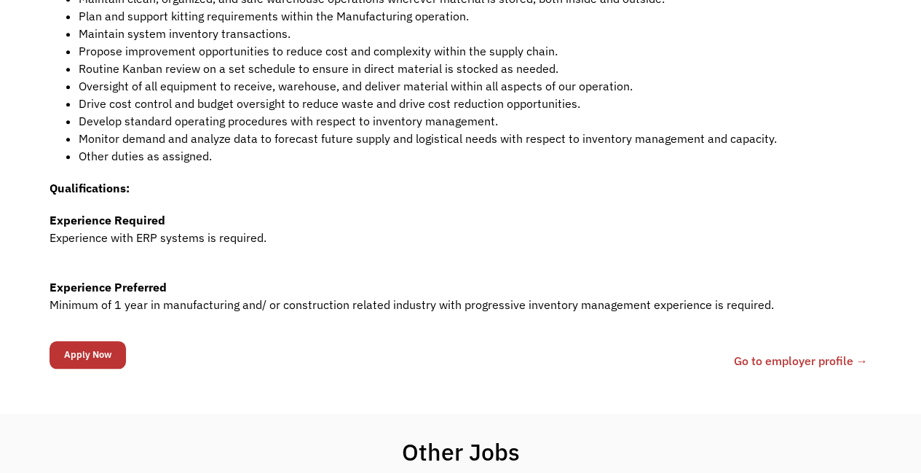
scroll to position [465, 0]
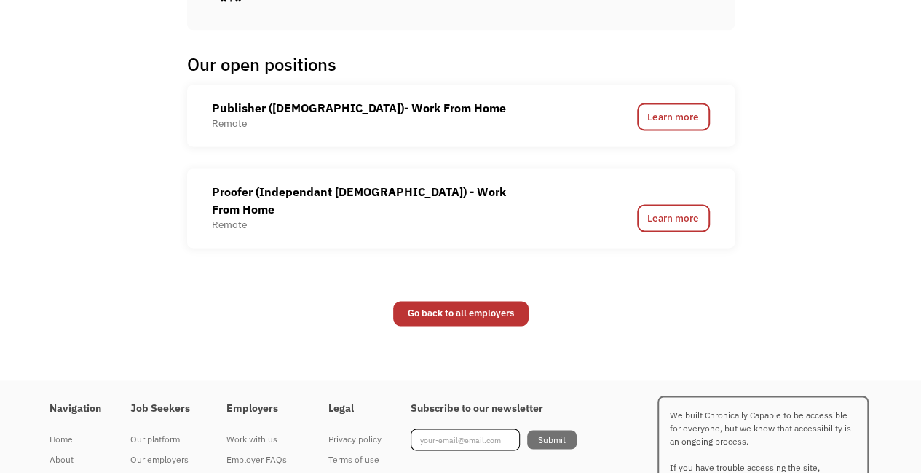
scroll to position [992, 0]
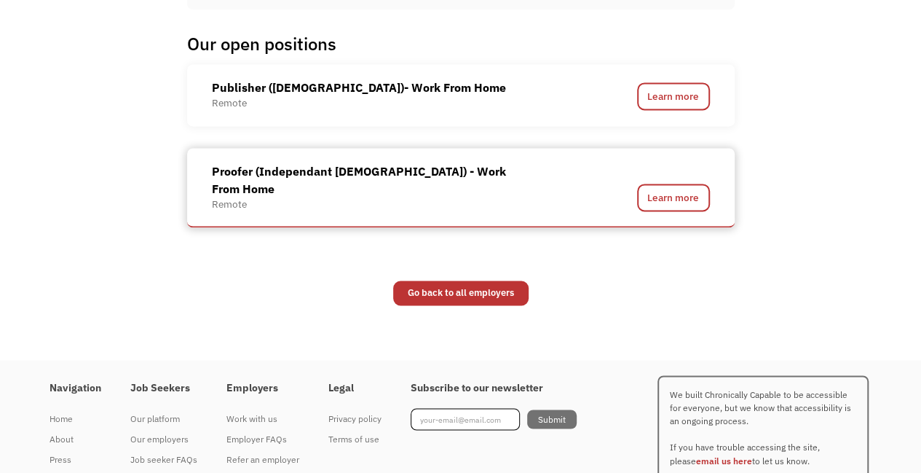
click at [518, 175] on div "Proofer (Independant [DEMOGRAPHIC_DATA]) - Work From Home Remote" at bounding box center [394, 186] width 364 height 49
click at [447, 171] on div "Proofer (Independant [DEMOGRAPHIC_DATA]) - Work From Home" at bounding box center [373, 179] width 323 height 35
click at [663, 187] on link "Learn more" at bounding box center [673, 197] width 73 height 28
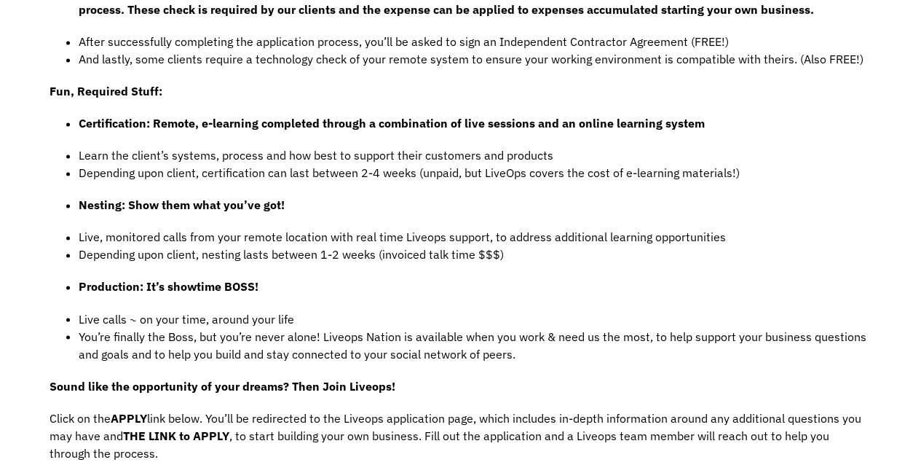
scroll to position [1117, 0]
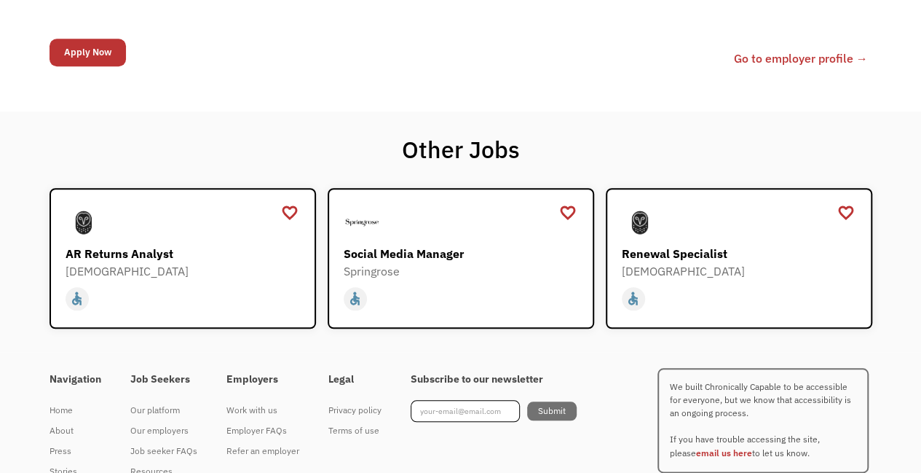
scroll to position [639, 0]
